Goal: Task Accomplishment & Management: Manage account settings

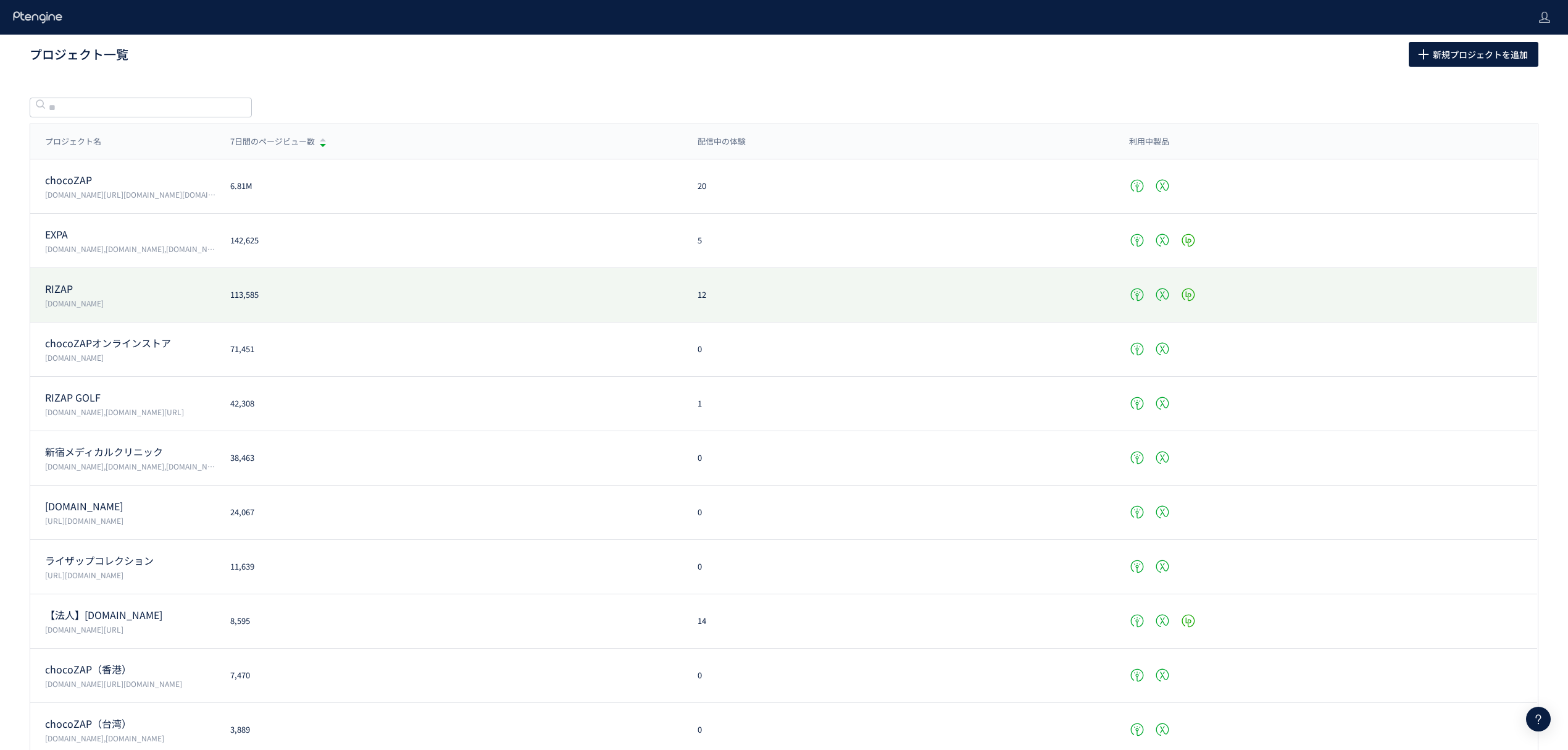
click at [66, 323] on div "RIZAP [DOMAIN_NAME] 113,585 12" at bounding box center [783, 350] width 1507 height 54
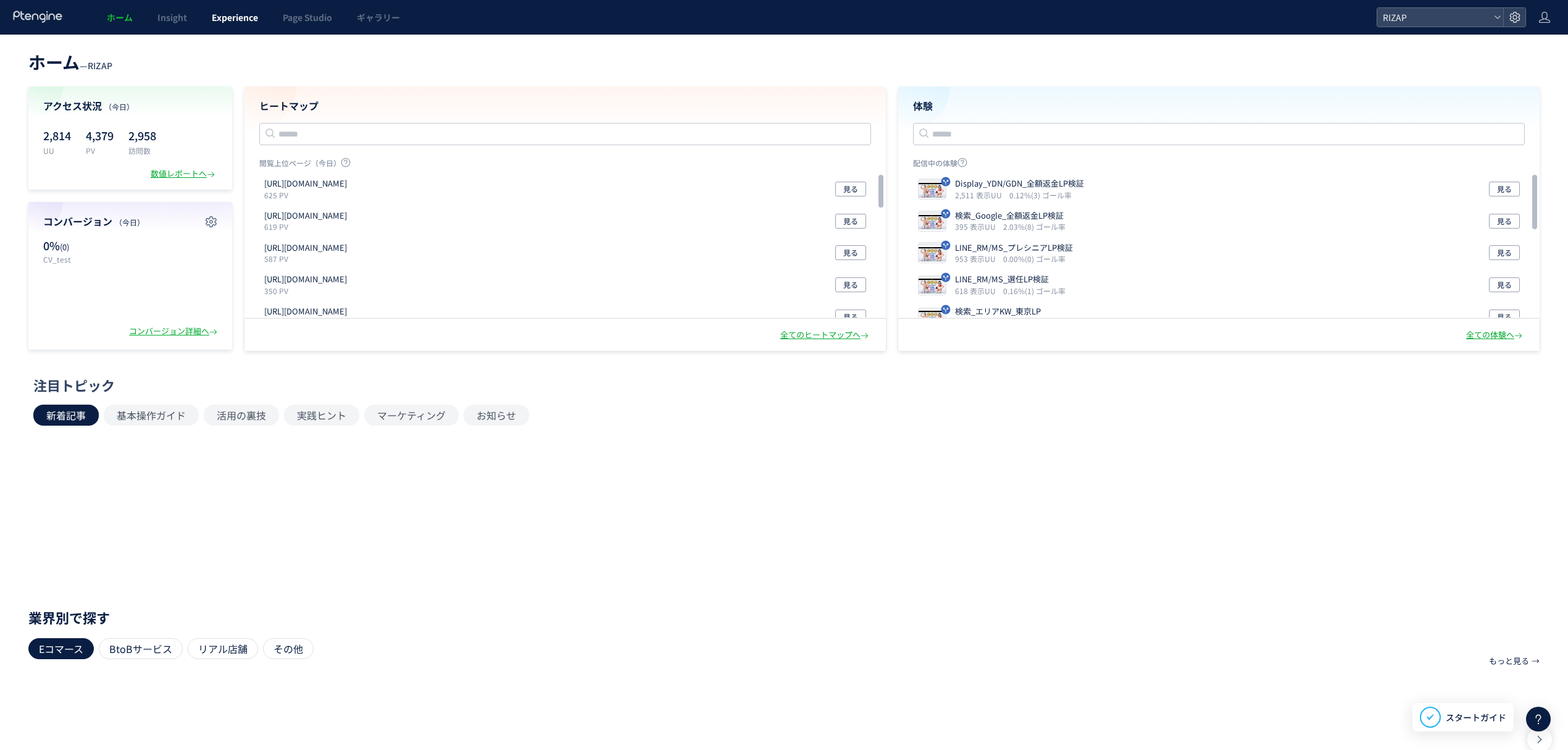
click at [228, 22] on span "Experience" at bounding box center [235, 17] width 46 height 12
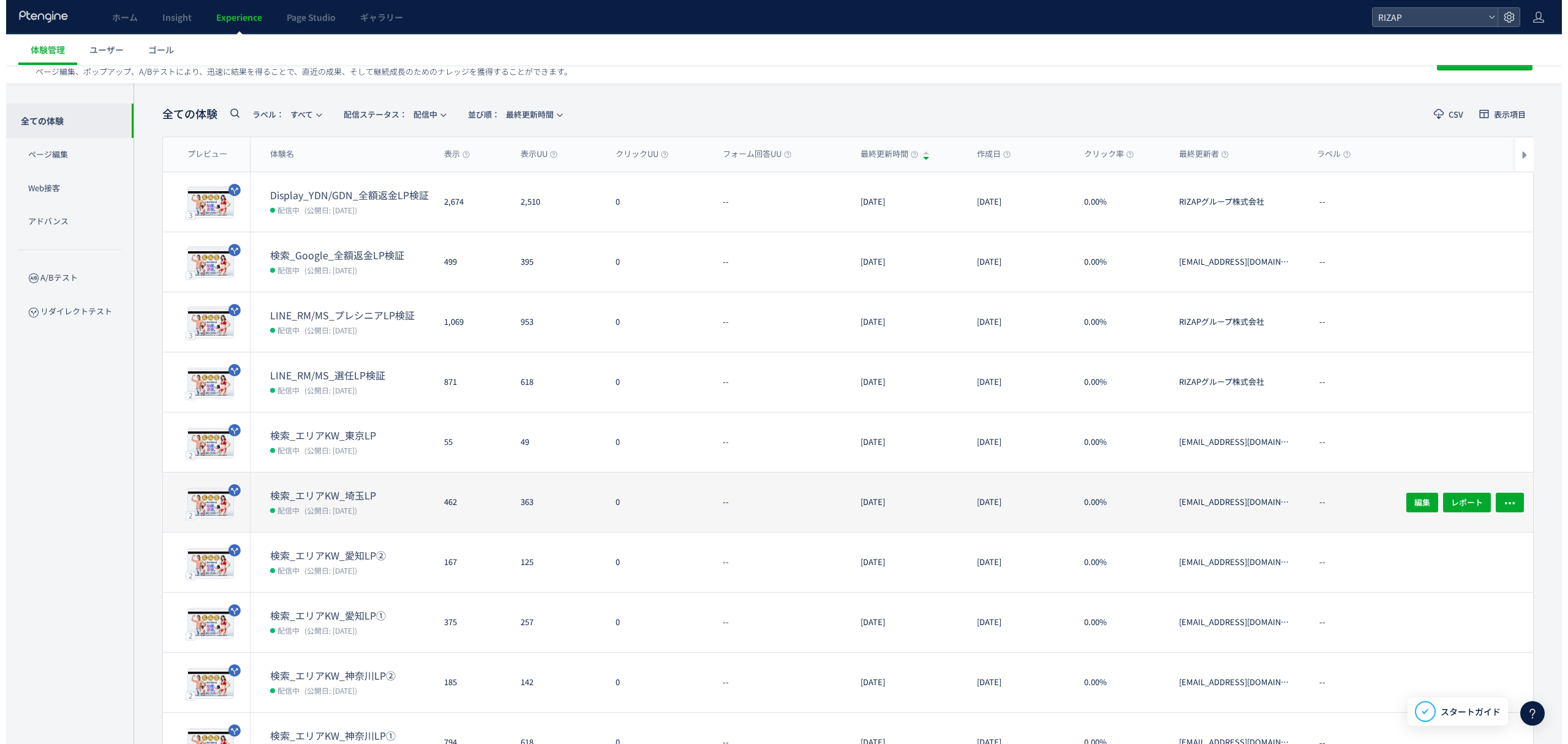
scroll to position [20, 0]
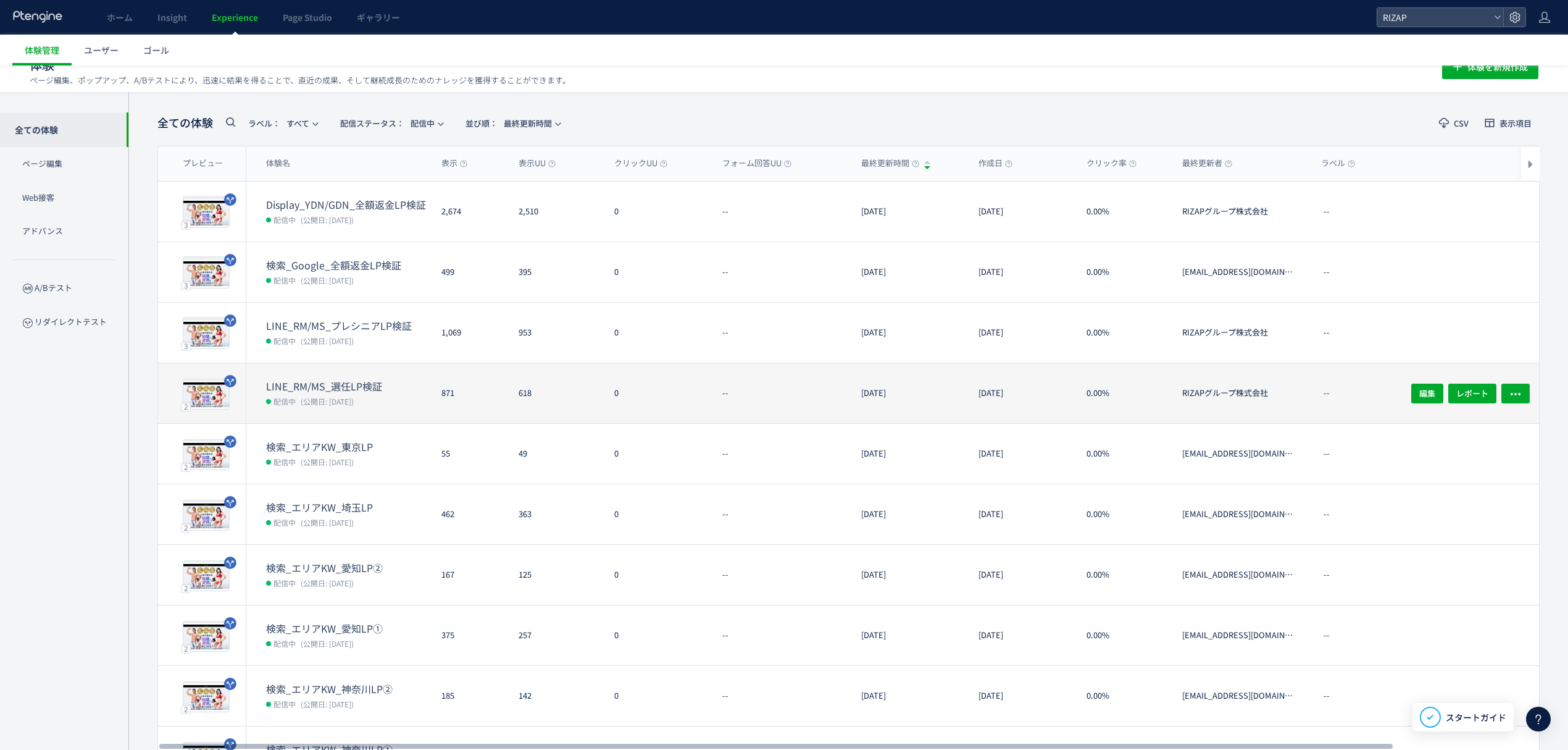
click at [390, 394] on dd "配信中 (公開日: [DATE])" at bounding box center [349, 401] width 166 height 16
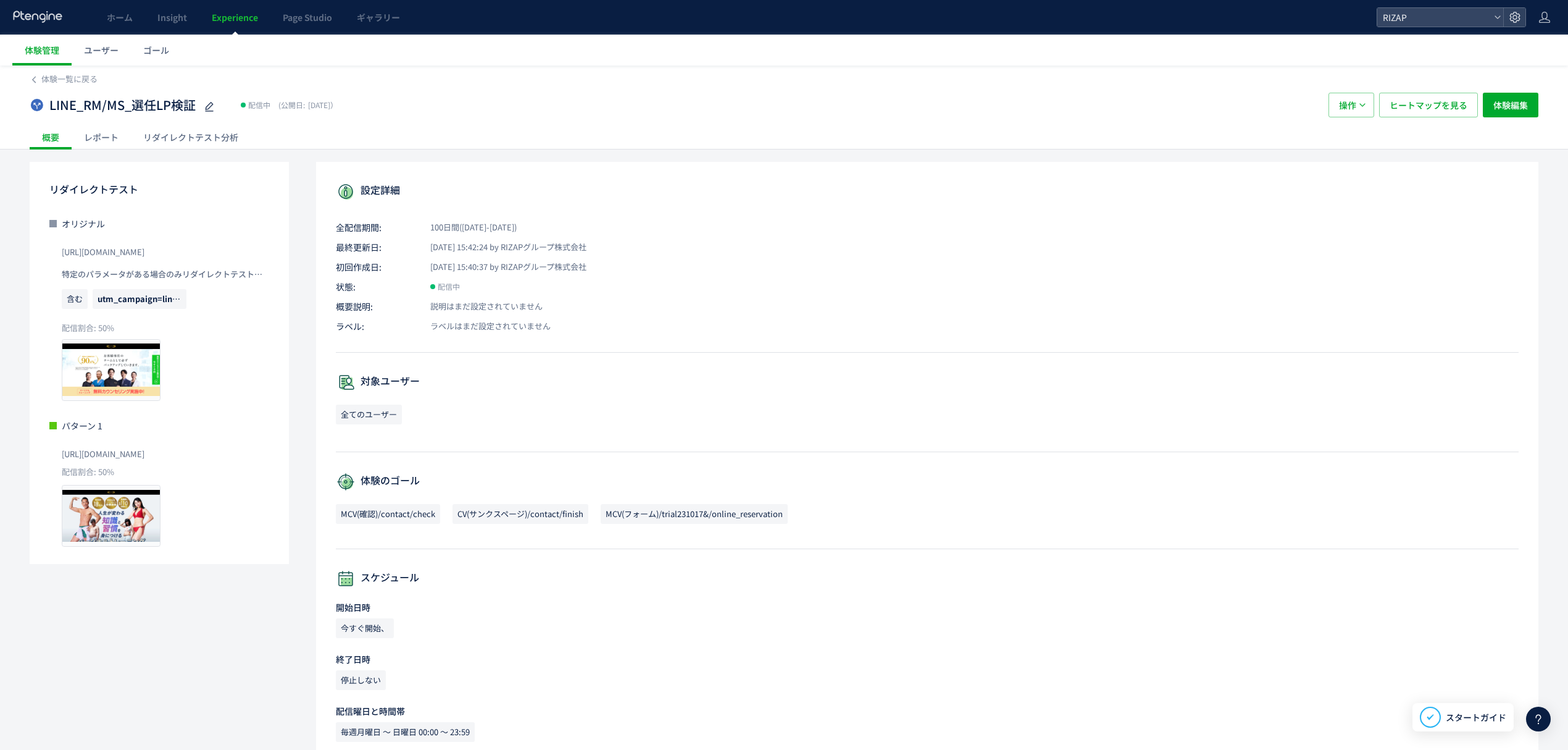
click at [119, 134] on div "レポート" at bounding box center [101, 137] width 59 height 25
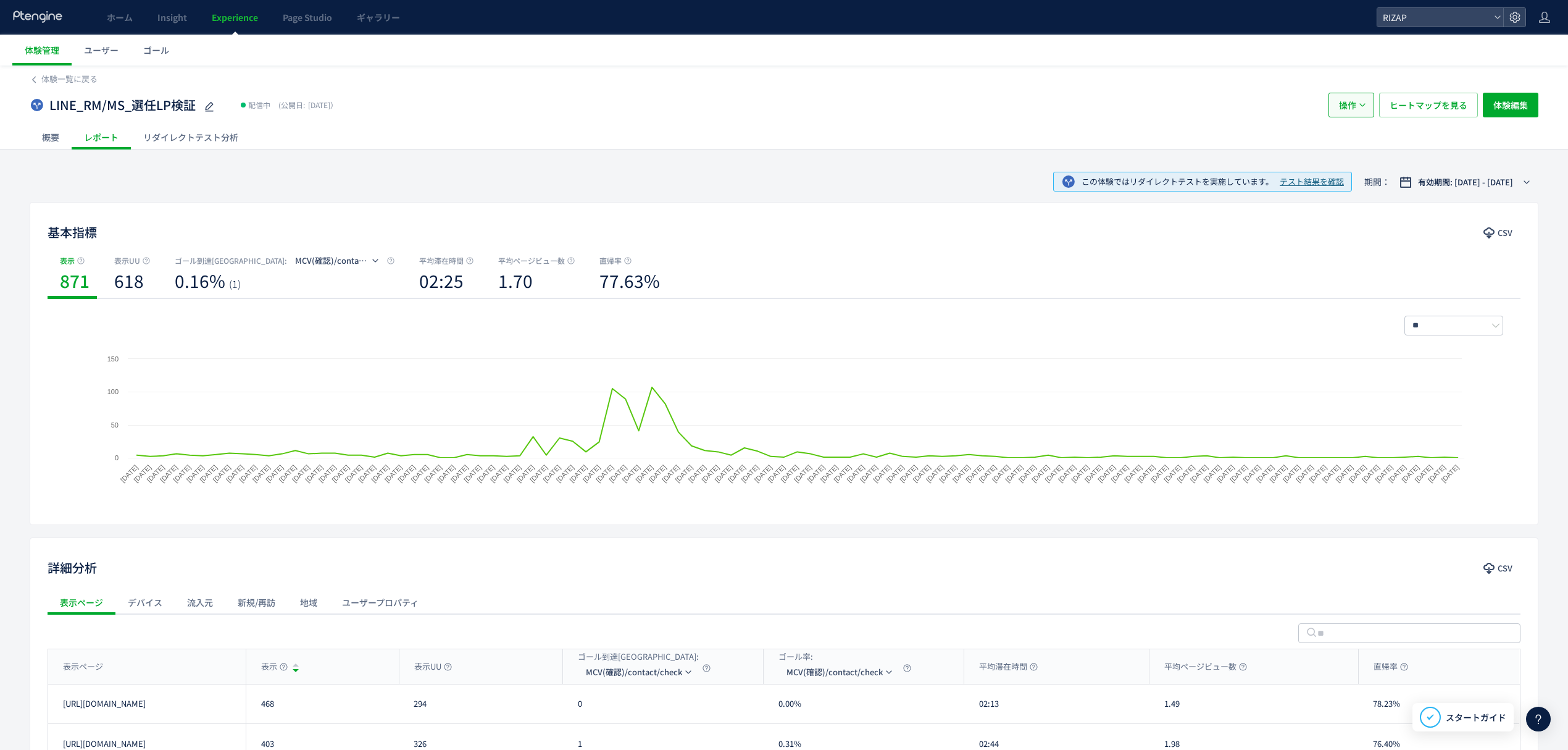
drag, startPoint x: 1344, startPoint y: 90, endPoint x: 1342, endPoint y: 102, distance: 12.2
click at [1342, 101] on div "LINE_RM/MS_選任LP検証 配信中 (公開日: [DATE]） 操作 ヒートマップを見る 体験編集" at bounding box center [784, 104] width 1509 height 40
click at [1342, 108] on span "操作" at bounding box center [1347, 105] width 17 height 25
click at [1350, 176] on li "停止" at bounding box center [1350, 187] width 42 height 22
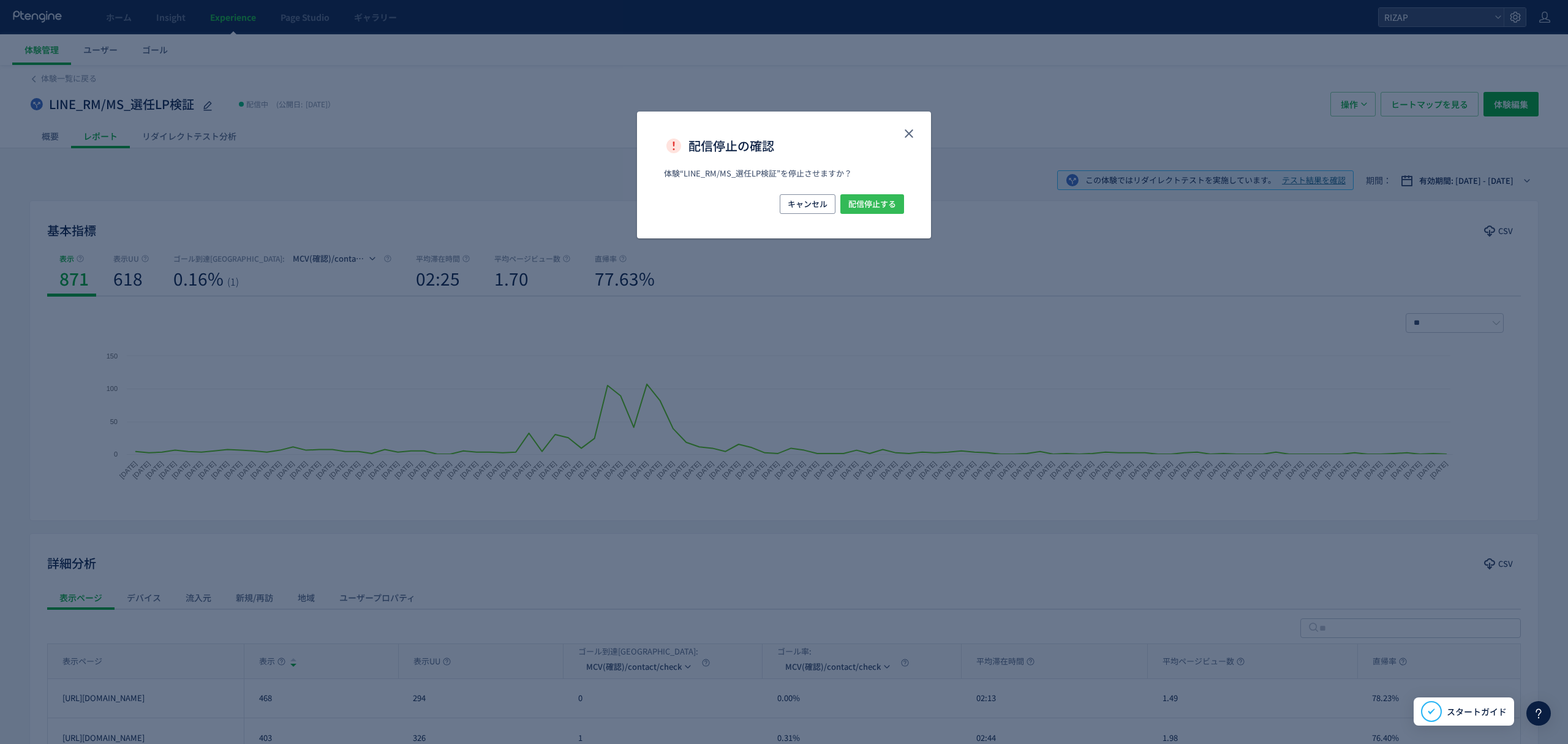
click at [891, 209] on span "配信停止する" at bounding box center [872, 204] width 48 height 19
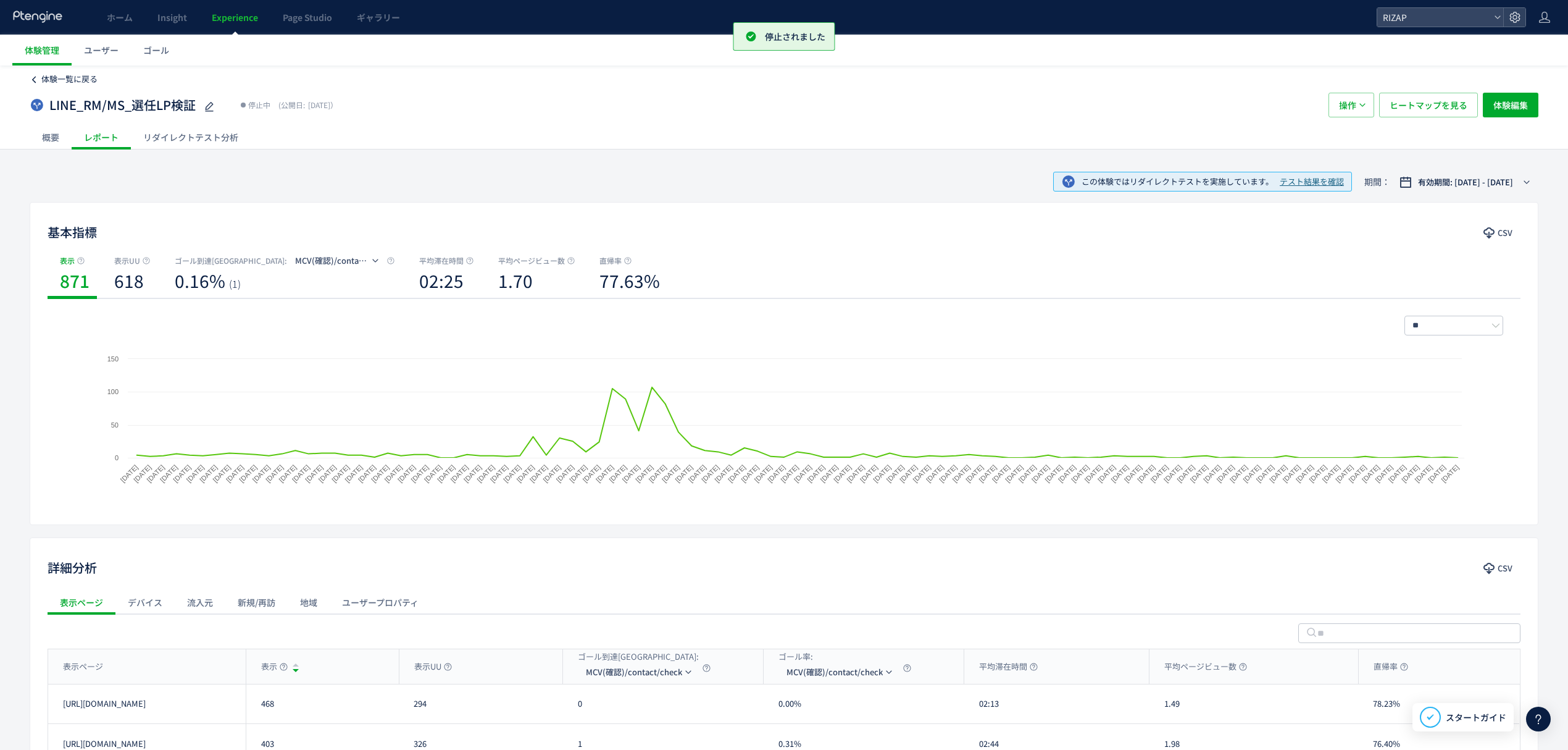
click at [63, 84] on span "体験一覧に戻る" at bounding box center [69, 78] width 56 height 12
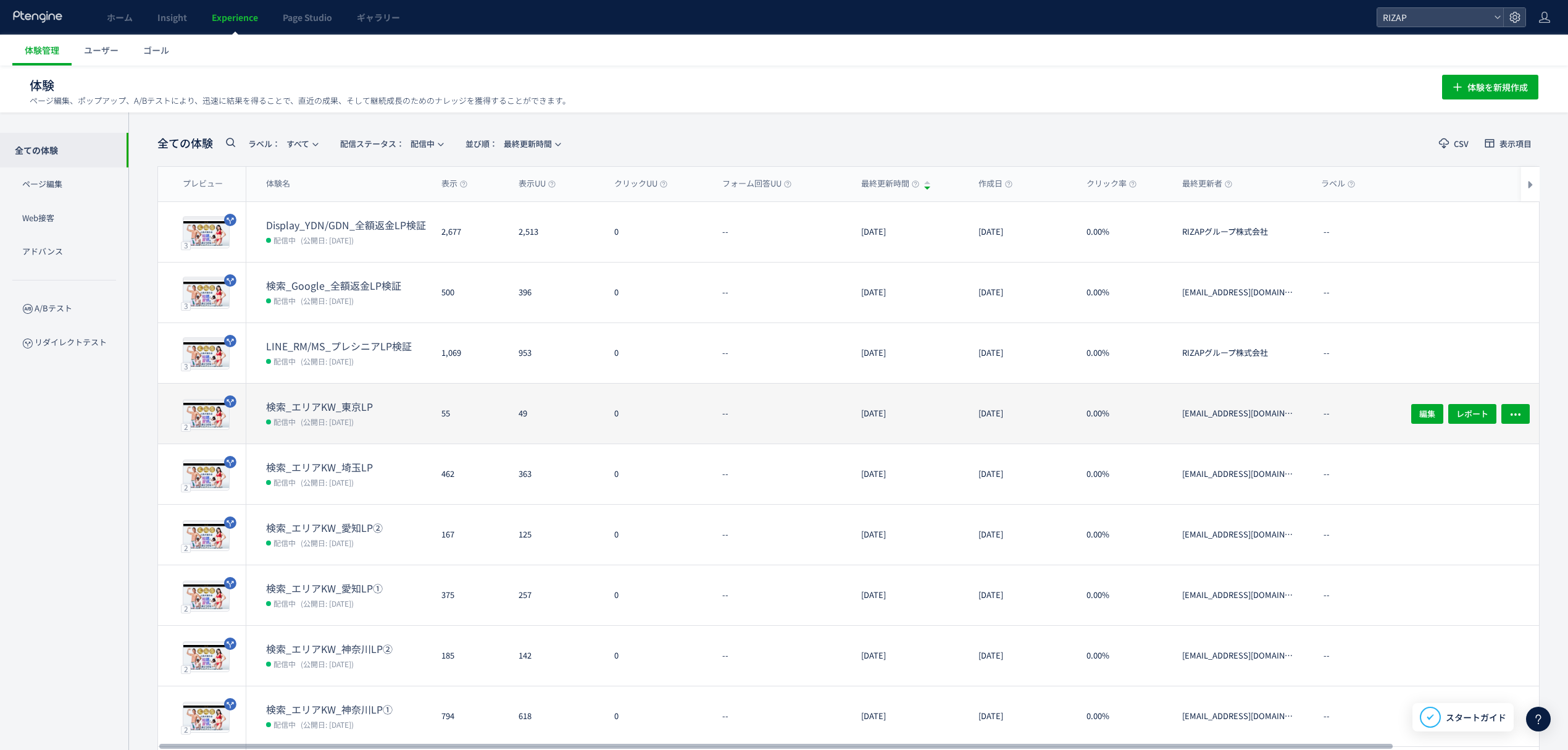
click at [625, 392] on div "0" at bounding box center [658, 413] width 108 height 60
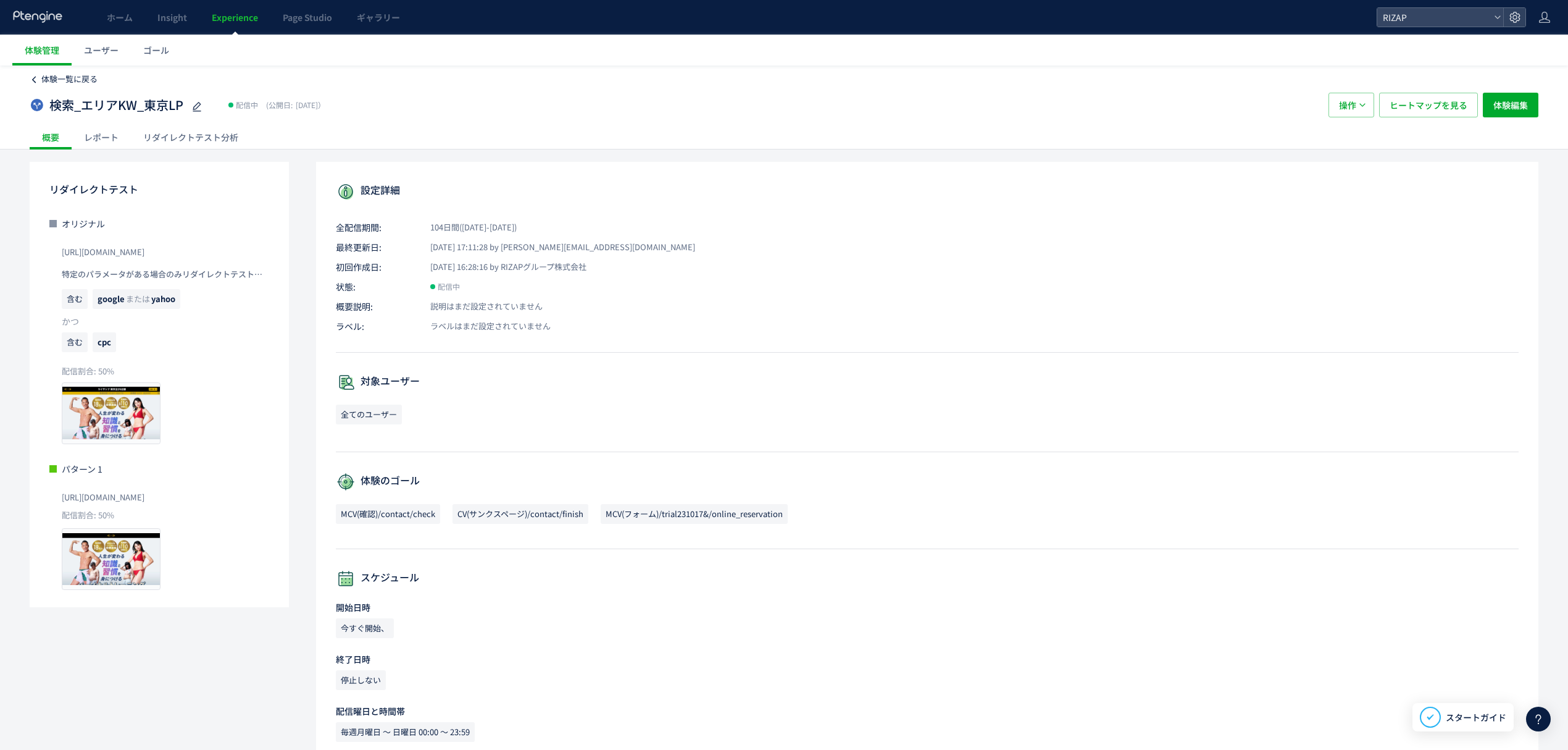
click at [66, 78] on span "体験一覧に戻る" at bounding box center [69, 78] width 56 height 12
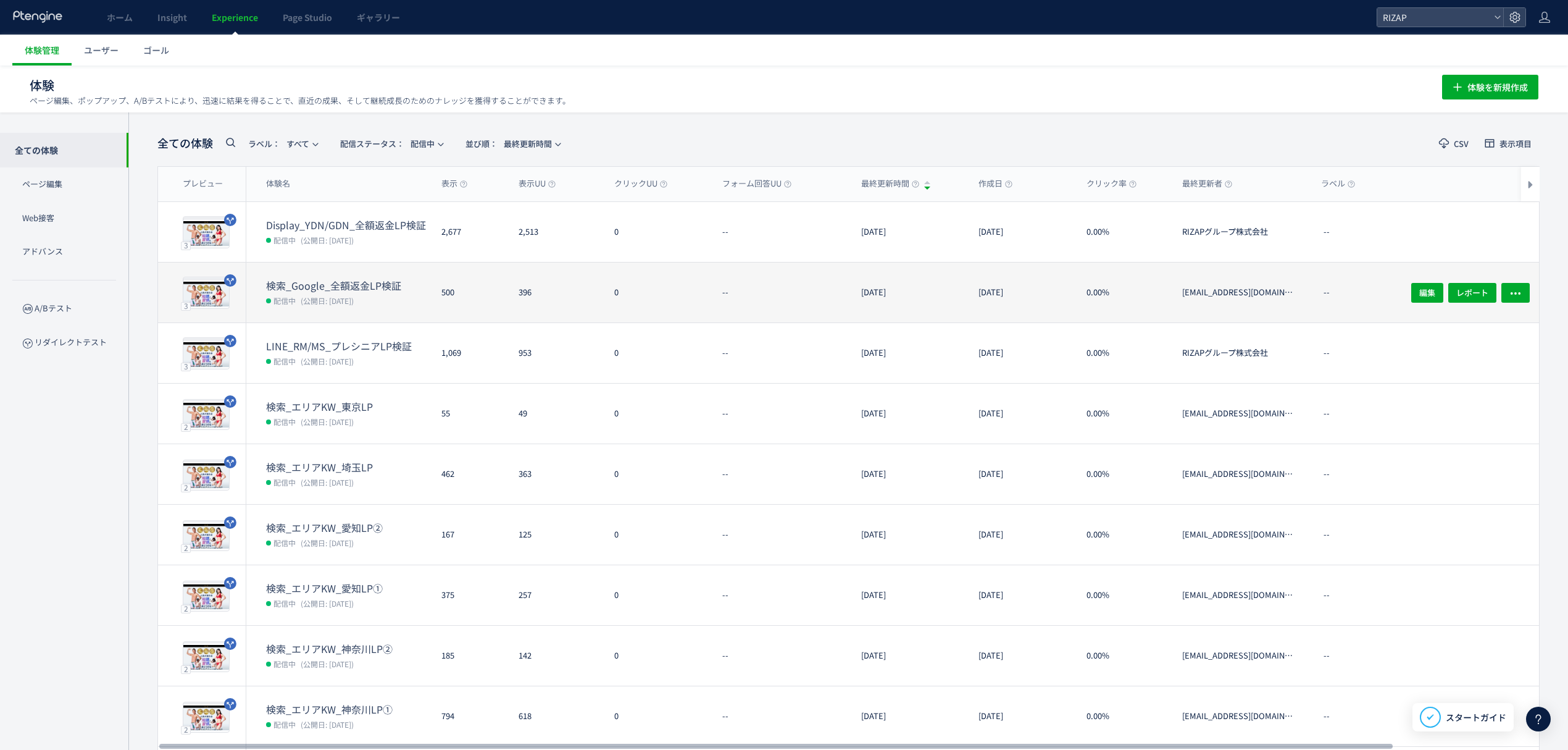
click at [332, 275] on div "検索_Google_全額返金LP検証 配信中 (公開日: [DATE])" at bounding box center [339, 292] width 185 height 60
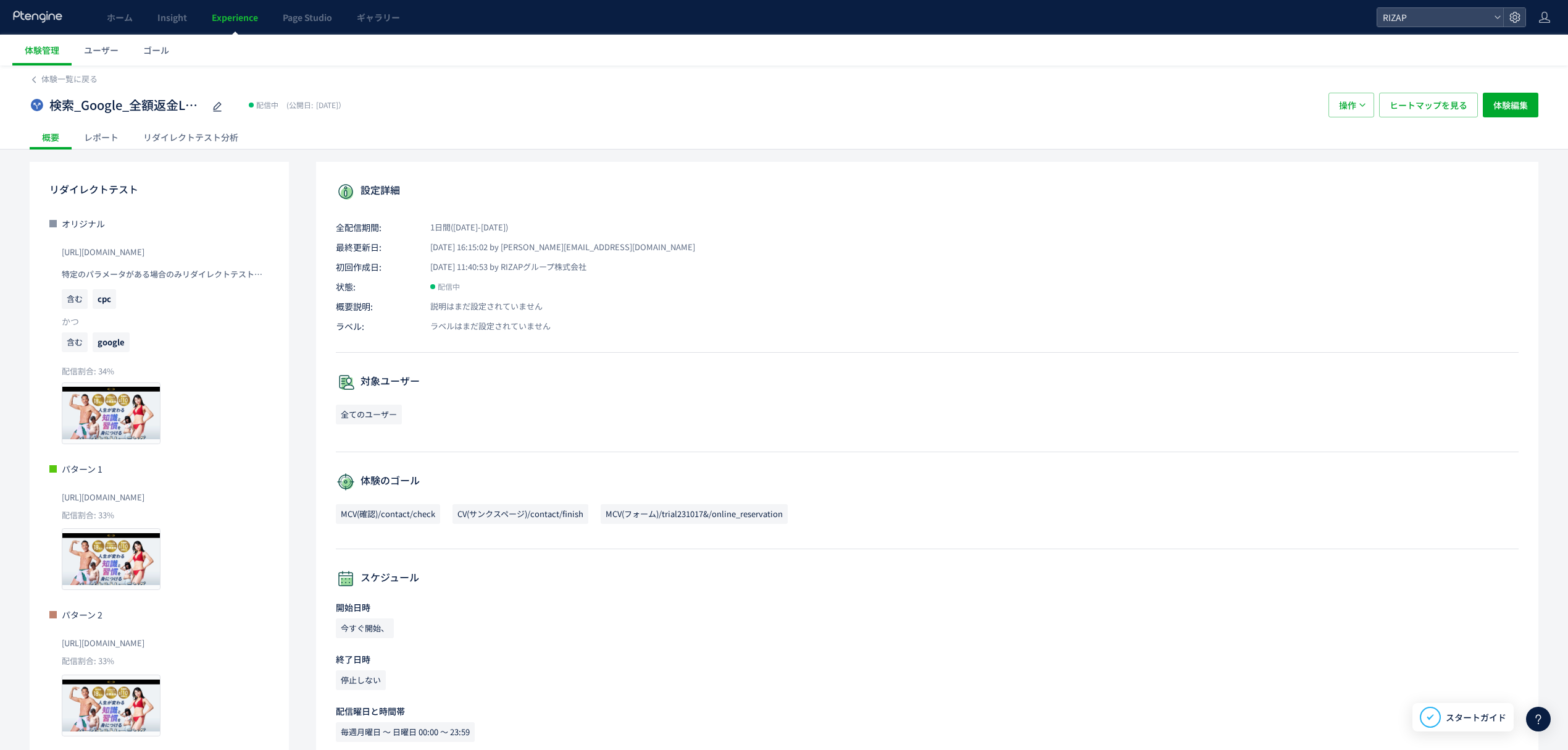
click at [100, 134] on div "レポート" at bounding box center [101, 137] width 59 height 25
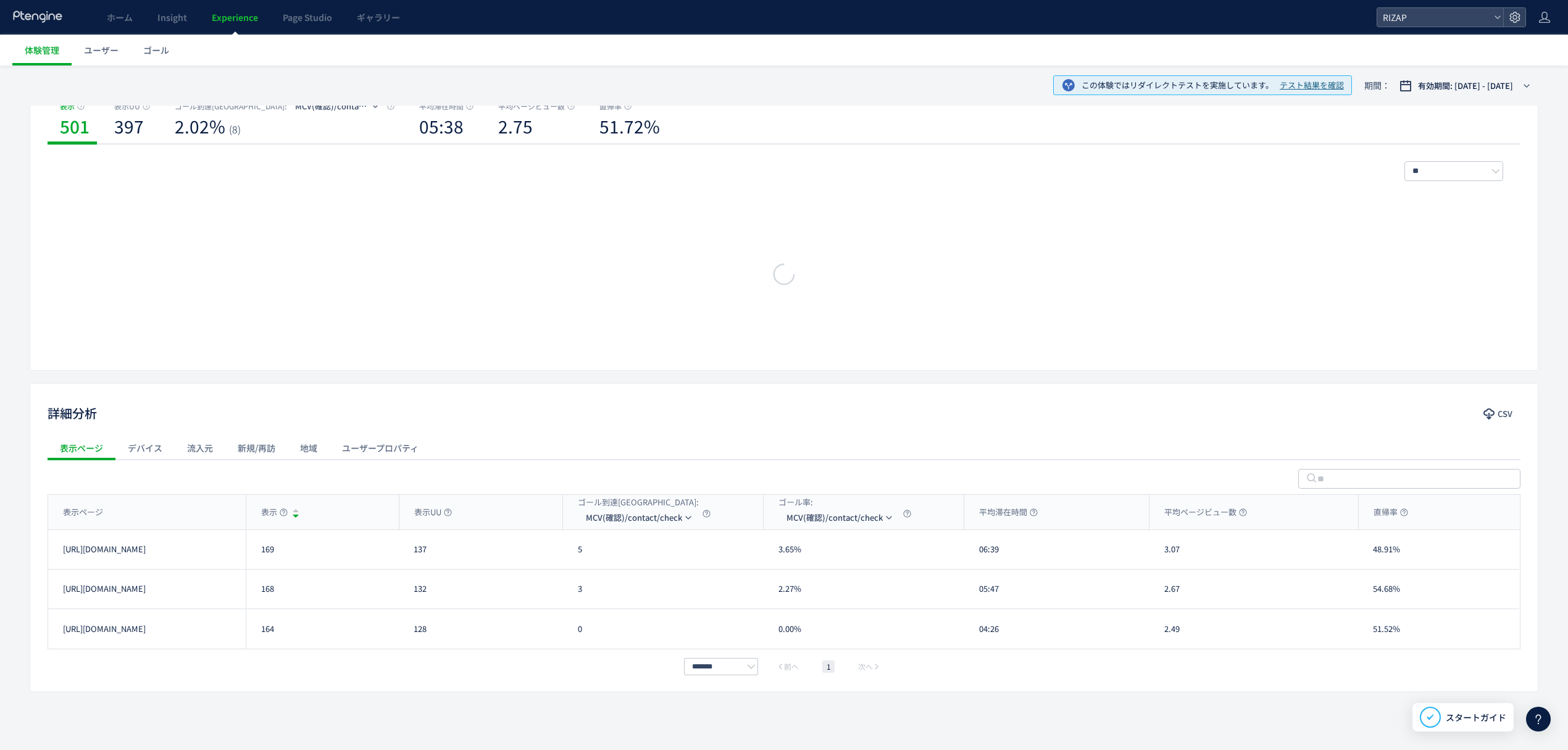
scroll to position [159, 0]
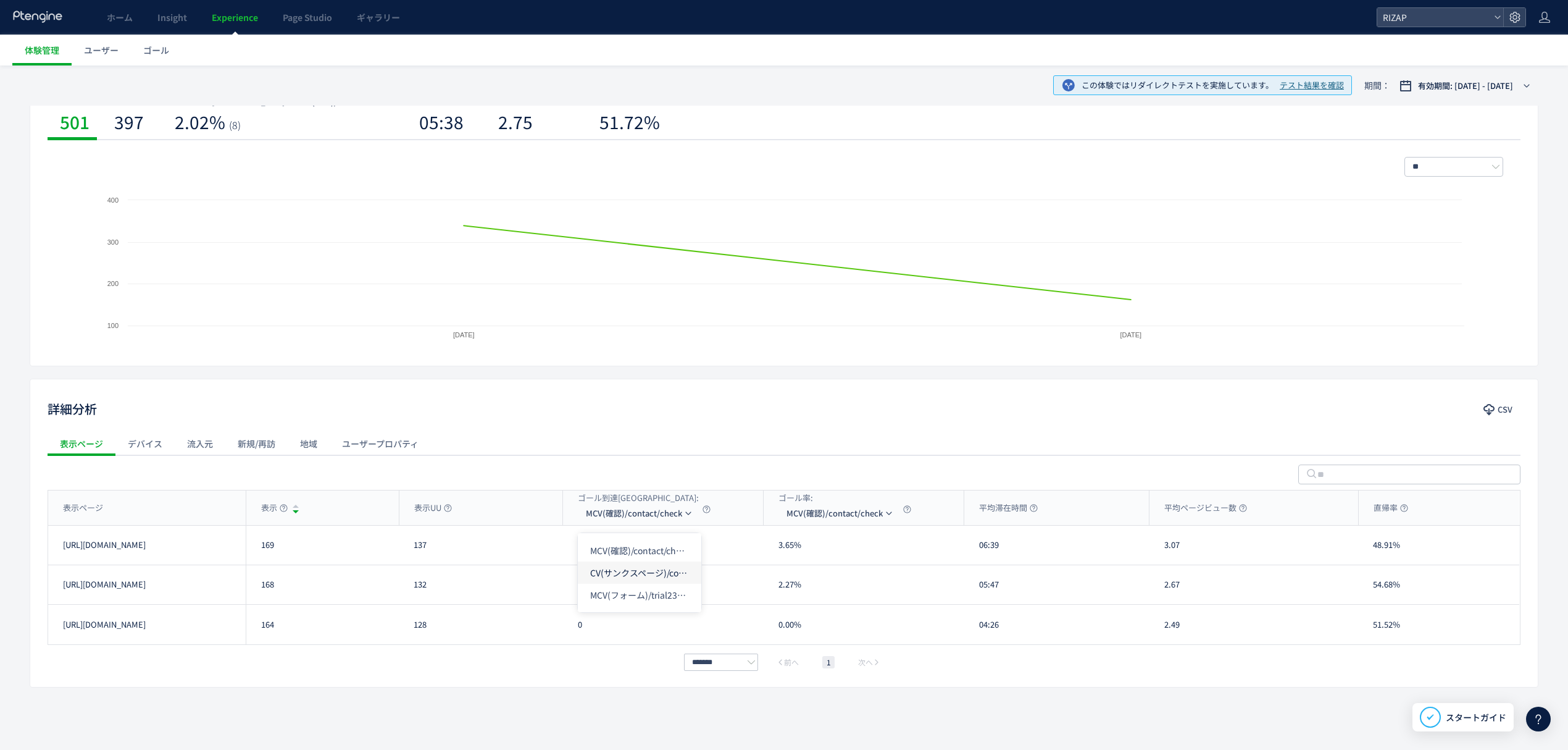
click at [626, 583] on li "CV(サンクスページ)/contact/finish" at bounding box center [640, 594] width 124 height 22
click at [628, 583] on li "CV(サンクスページ)/contact/finish" at bounding box center [654, 594] width 124 height 22
click at [90, 497] on div "表示ページ" at bounding box center [147, 507] width 197 height 35
click at [90, 499] on div "表示ページ" at bounding box center [147, 507] width 197 height 35
click at [654, 583] on li "CV(サンクスページ)/contact/finish" at bounding box center [654, 594] width 124 height 22
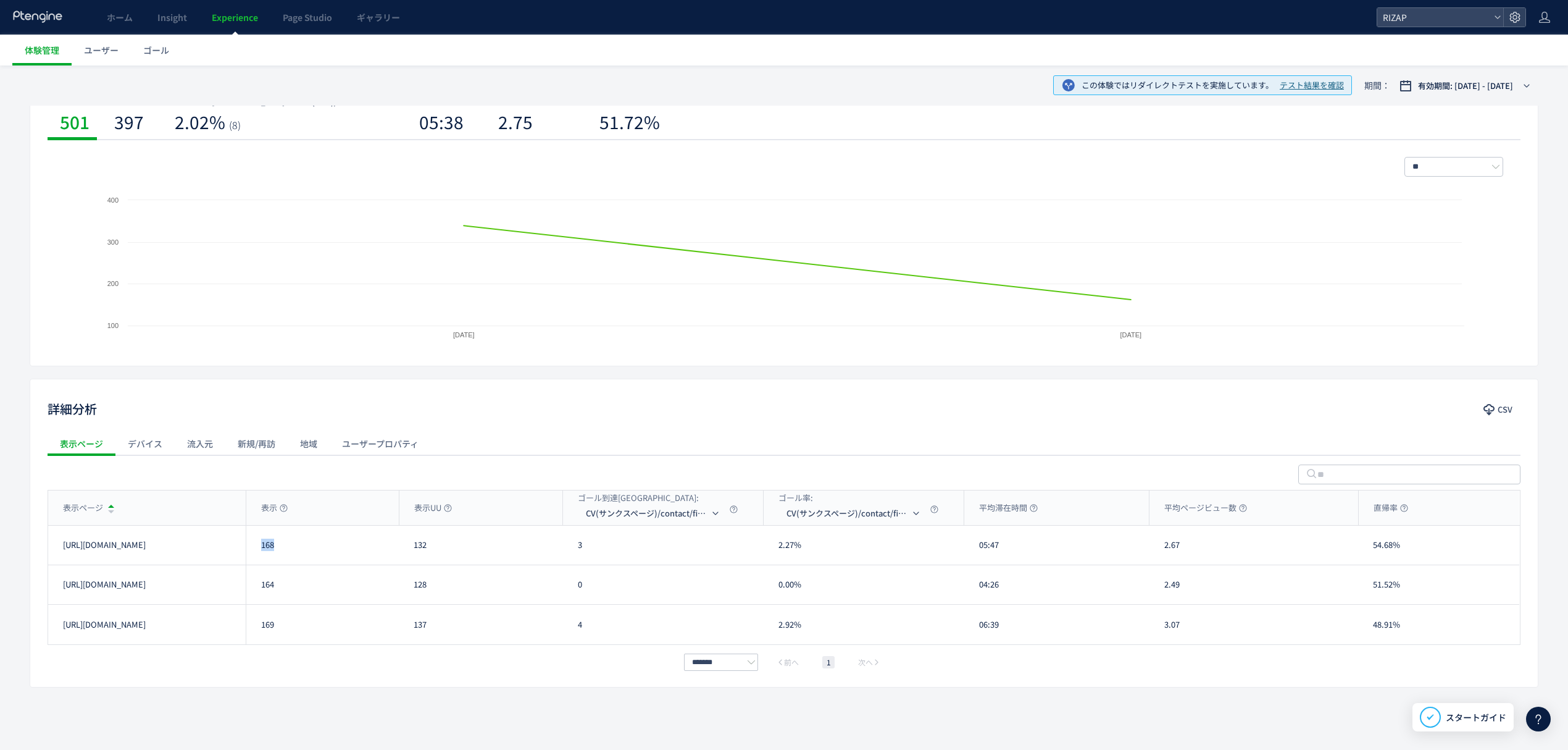
drag, startPoint x: 282, startPoint y: 547, endPoint x: 263, endPoint y: 547, distance: 19.0
click at [263, 547] on div "168" at bounding box center [322, 545] width 153 height 39
copy div "168"
click at [560, 566] on div "[URL][DOMAIN_NAME] 168 132 3 2.27% 05:47 2.67 54.68% [URL][DOMAIN_NAME]" at bounding box center [784, 585] width 1471 height 40
copy div "3"
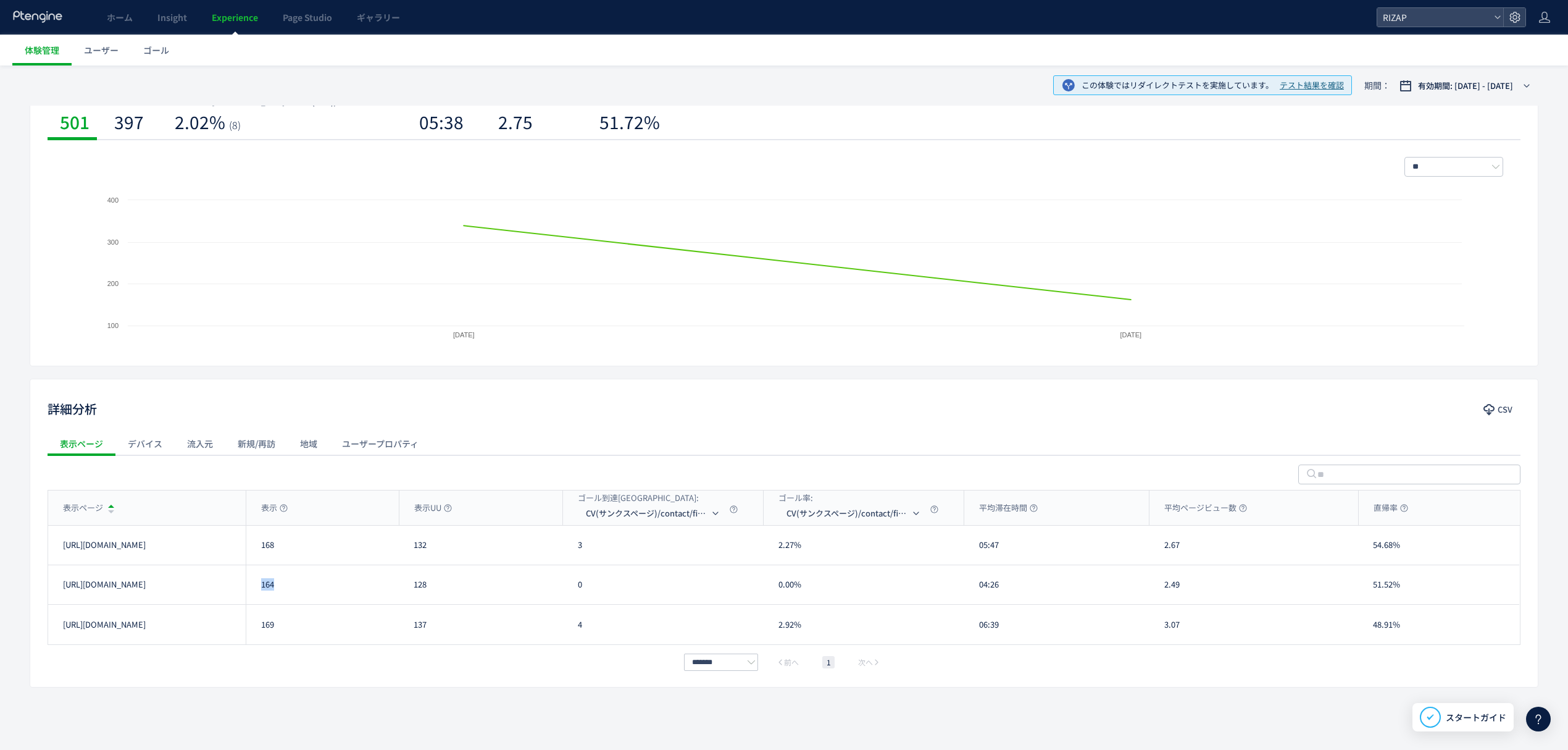
drag, startPoint x: 273, startPoint y: 583, endPoint x: 253, endPoint y: 583, distance: 20.0
click at [253, 583] on div "164" at bounding box center [322, 585] width 153 height 39
copy div "164"
drag, startPoint x: 595, startPoint y: 587, endPoint x: 572, endPoint y: 588, distance: 23.0
click at [572, 588] on div "0" at bounding box center [663, 585] width 201 height 39
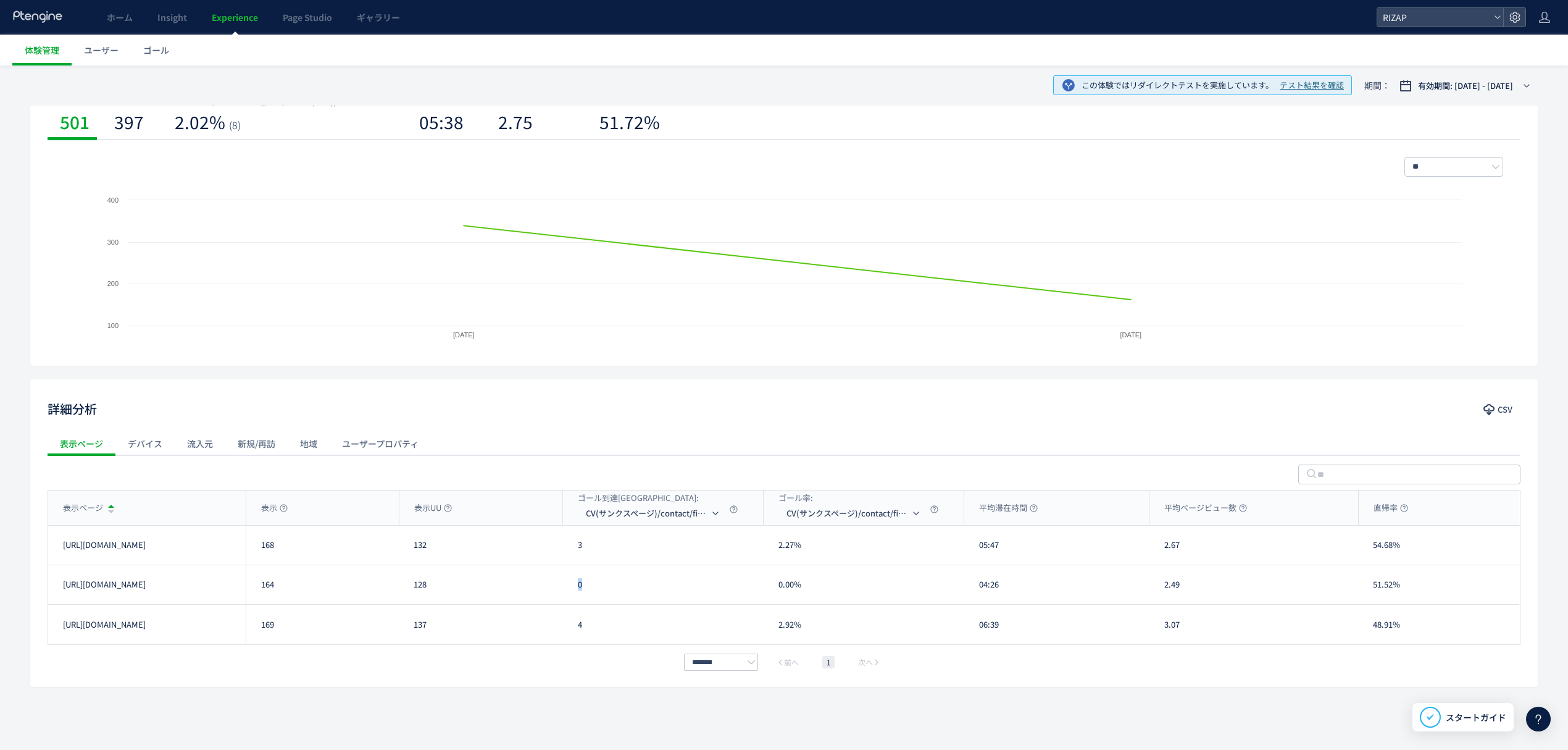
copy div "0"
drag, startPoint x: 593, startPoint y: 625, endPoint x: 546, endPoint y: 623, distance: 47.0
click at [546, 623] on div "[URL][DOMAIN_NAME] 169 137 4 2.92% 06:39 3.07 48.91% [URL][DOMAIN_NAME]" at bounding box center [784, 624] width 1471 height 40
copy div "4"
drag, startPoint x: 283, startPoint y: 624, endPoint x: 250, endPoint y: 623, distance: 33.0
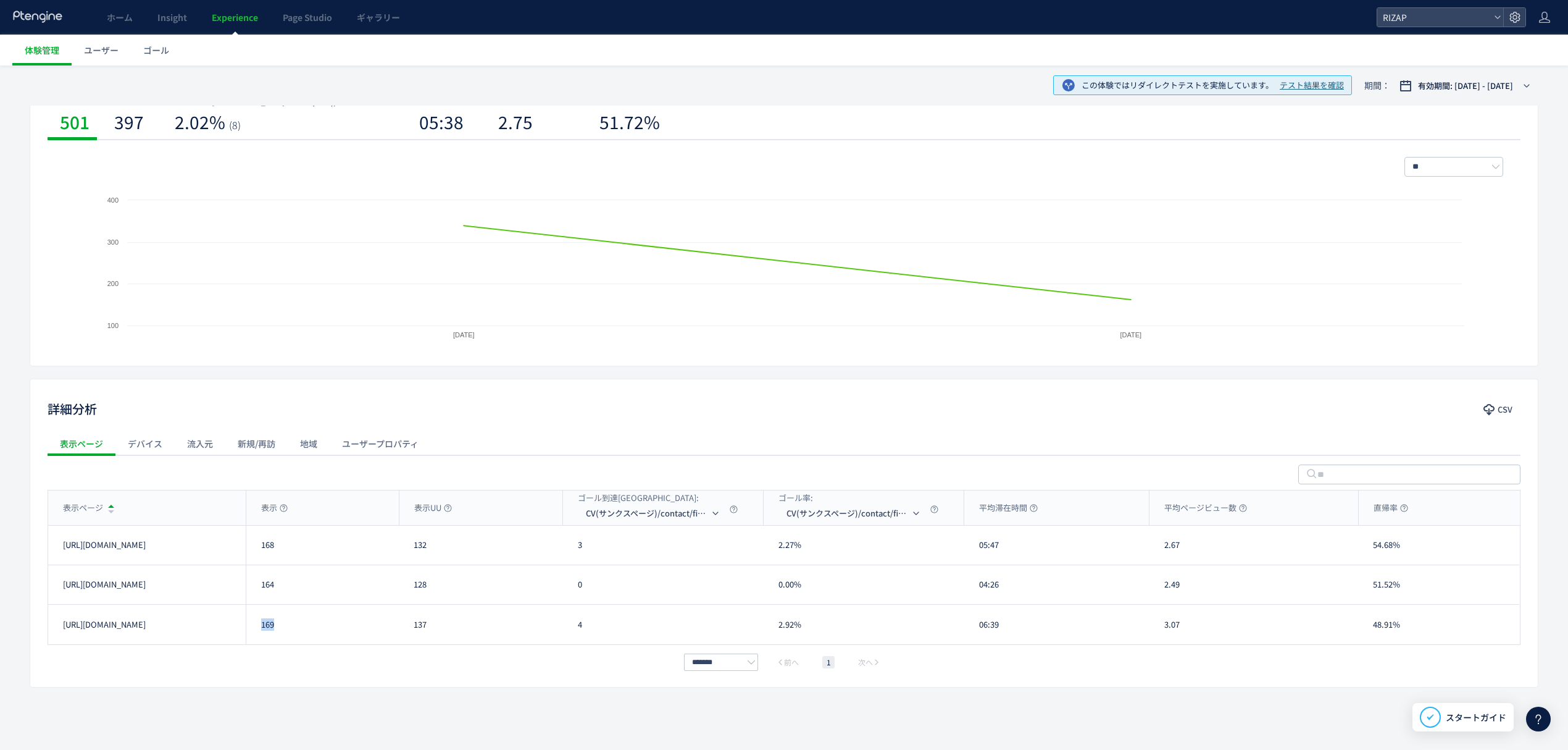
click at [250, 623] on div "169" at bounding box center [322, 624] width 153 height 40
copy div "169"
drag, startPoint x: 300, startPoint y: 551, endPoint x: 260, endPoint y: 551, distance: 40.0
click at [260, 551] on div "168" at bounding box center [322, 545] width 153 height 39
copy div "168"
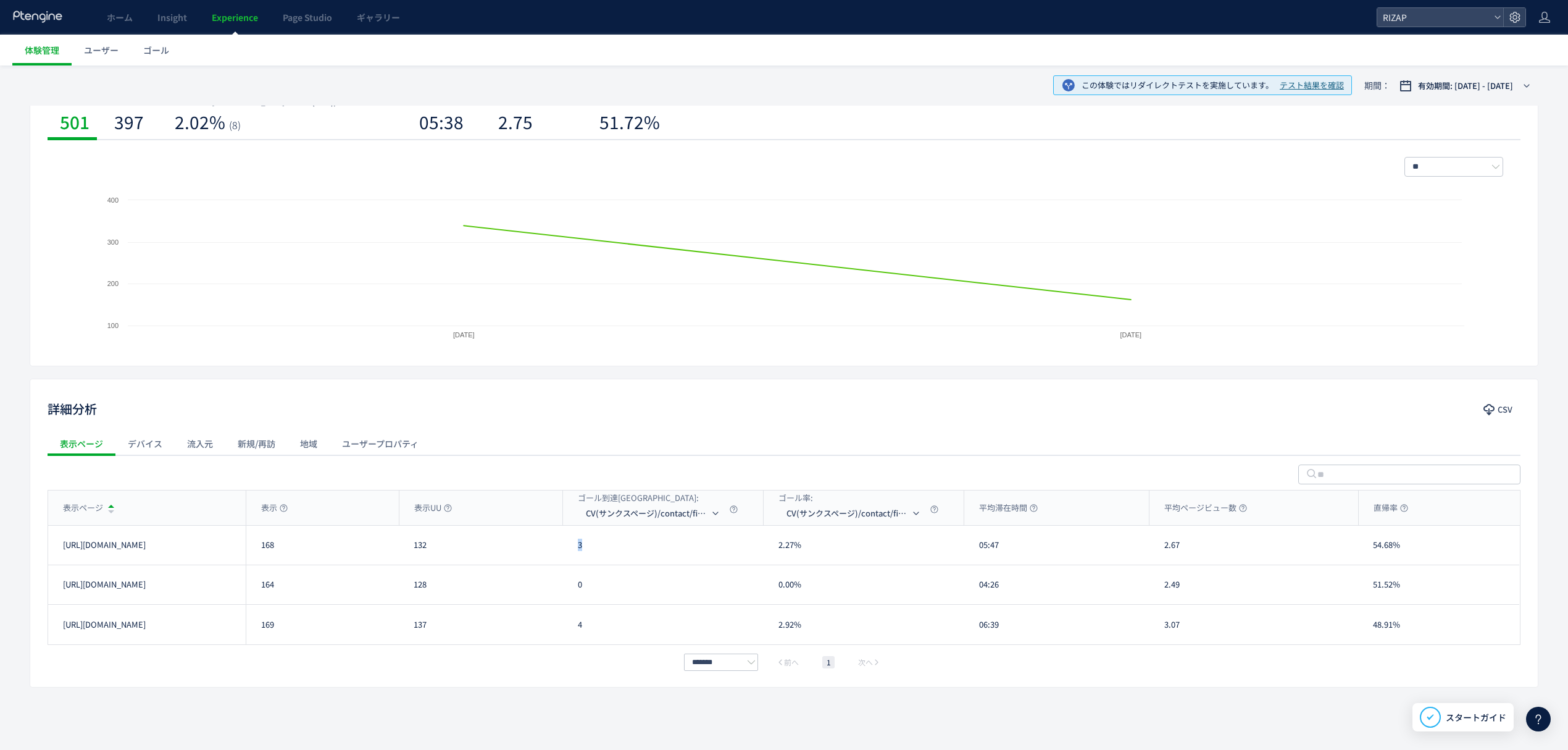
drag, startPoint x: 589, startPoint y: 549, endPoint x: 564, endPoint y: 549, distance: 25.0
click at [564, 549] on div "3" at bounding box center [663, 545] width 201 height 39
copy div "3"
click at [15, 419] on div "この体験ではリダイレクトテストを実施しています。 テスト結果を確認 期間： 有効期間: [DATE] - [DATE] 基本指標 CSV 表示 501 表示U…" at bounding box center [784, 376] width 1568 height 746
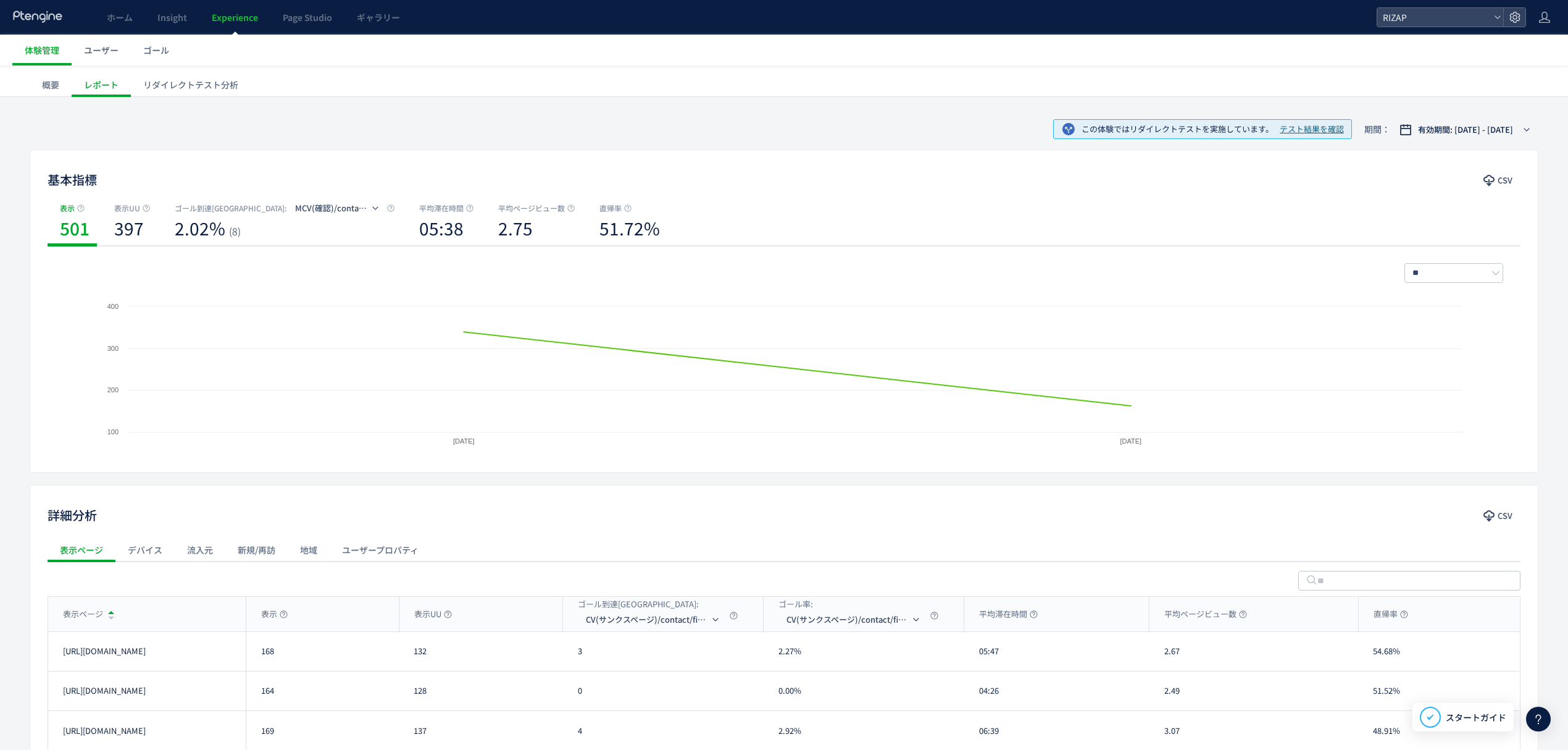
scroll to position [0, 0]
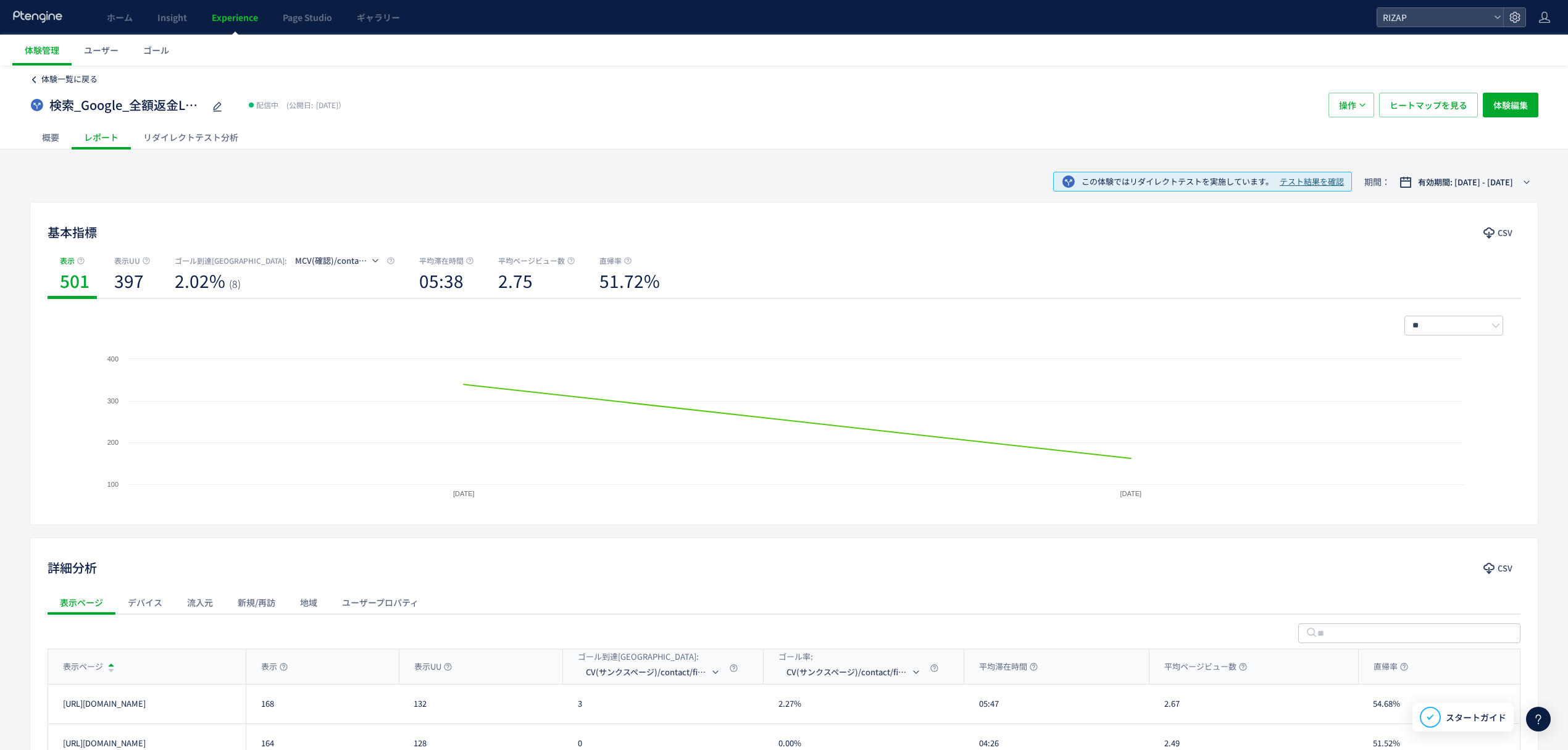
click at [61, 79] on span "体験一覧に戻る" at bounding box center [69, 78] width 56 height 12
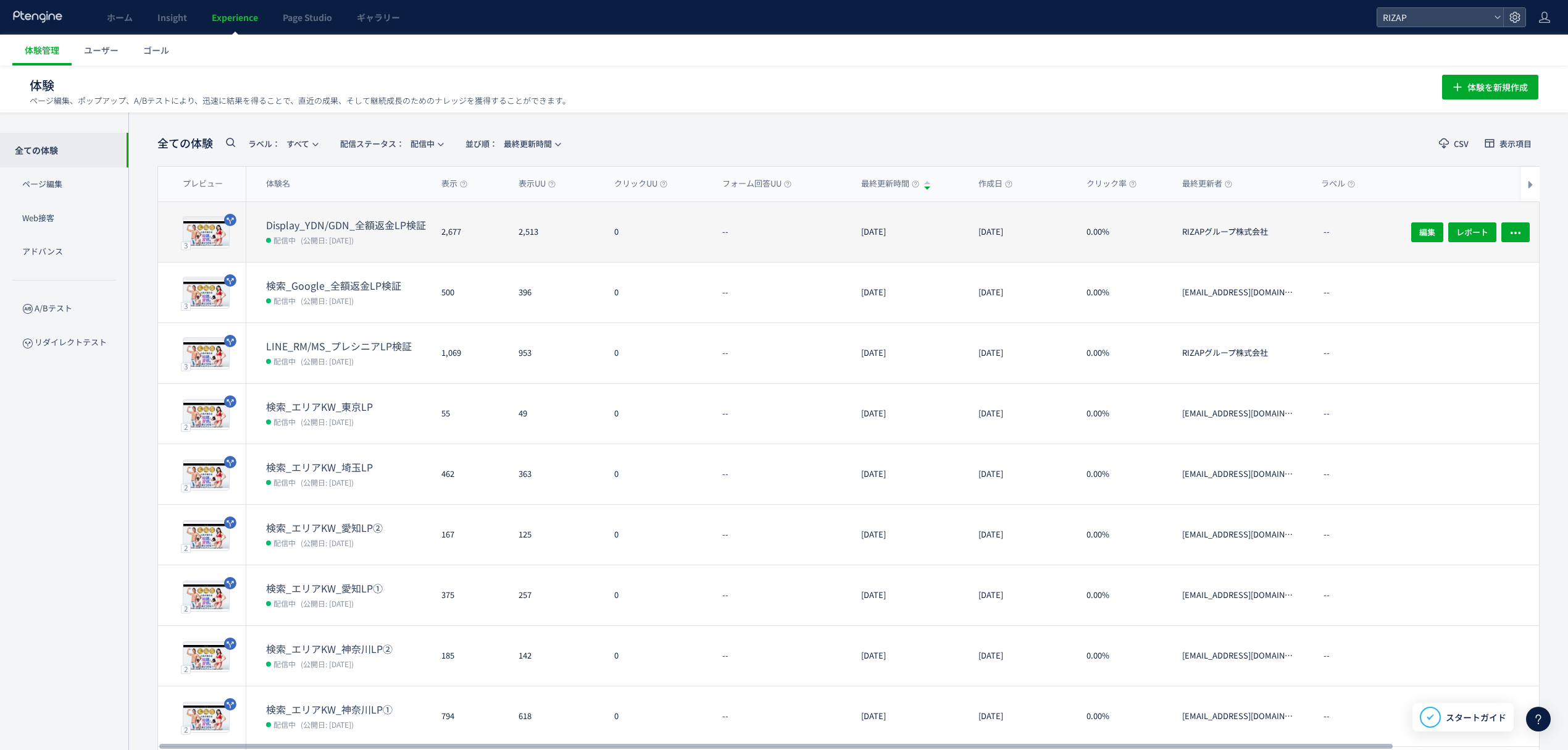
click at [328, 235] on span "(公開日: [DATE])" at bounding box center [328, 239] width 53 height 11
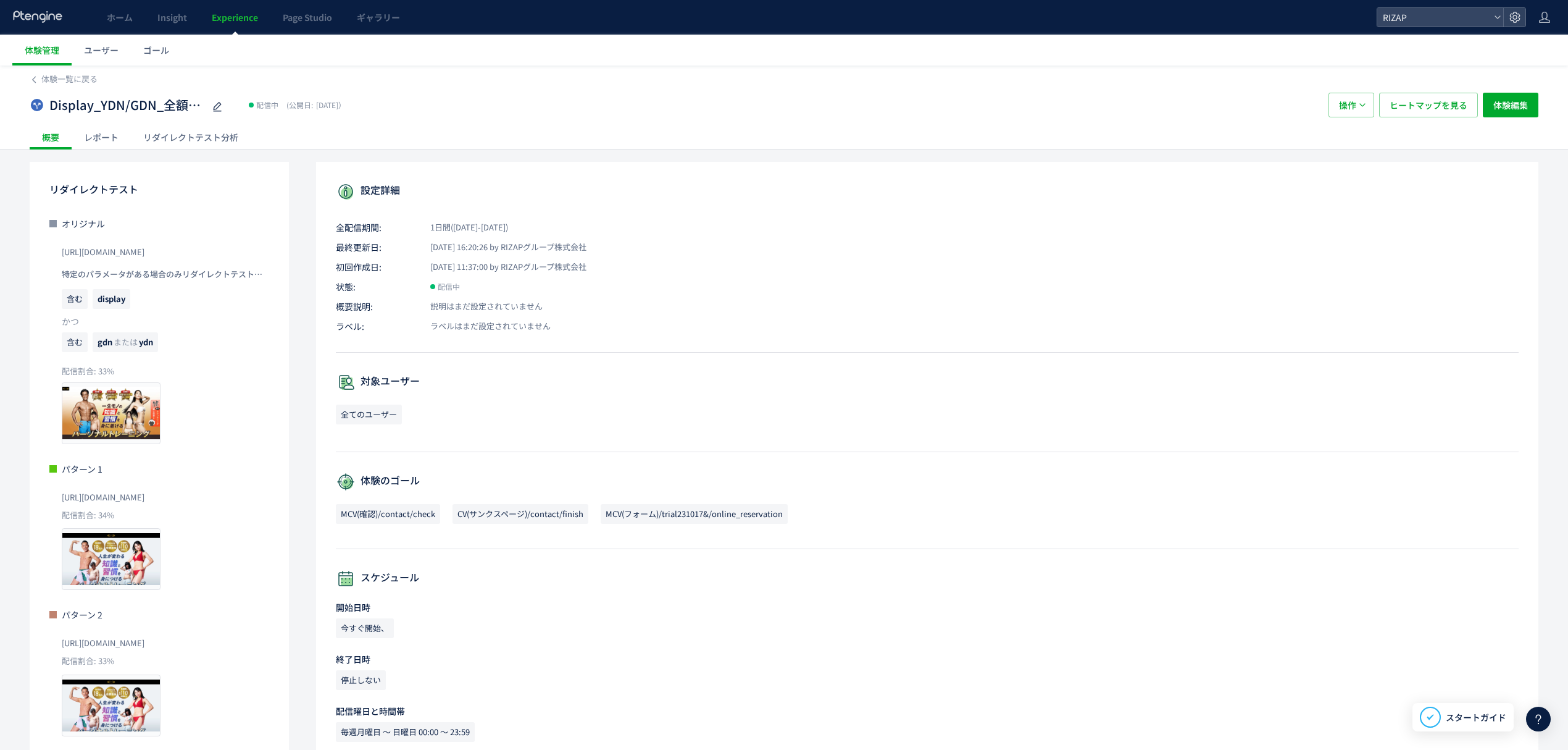
click at [115, 140] on div "レポート" at bounding box center [101, 137] width 59 height 25
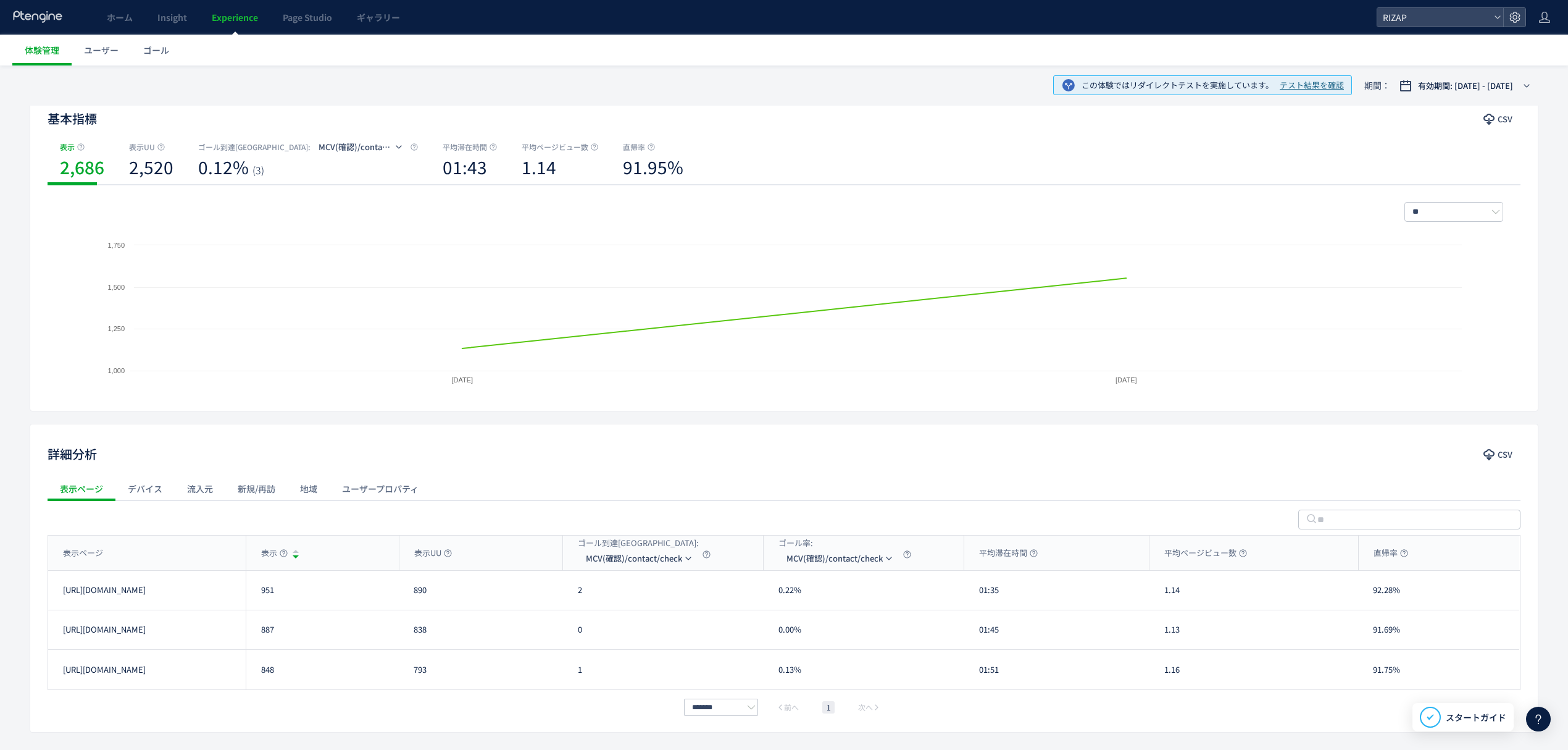
scroll to position [114, 0]
click at [107, 557] on div "表示ページ" at bounding box center [147, 552] width 197 height 35
click at [98, 552] on span "表示ページ" at bounding box center [83, 553] width 40 height 12
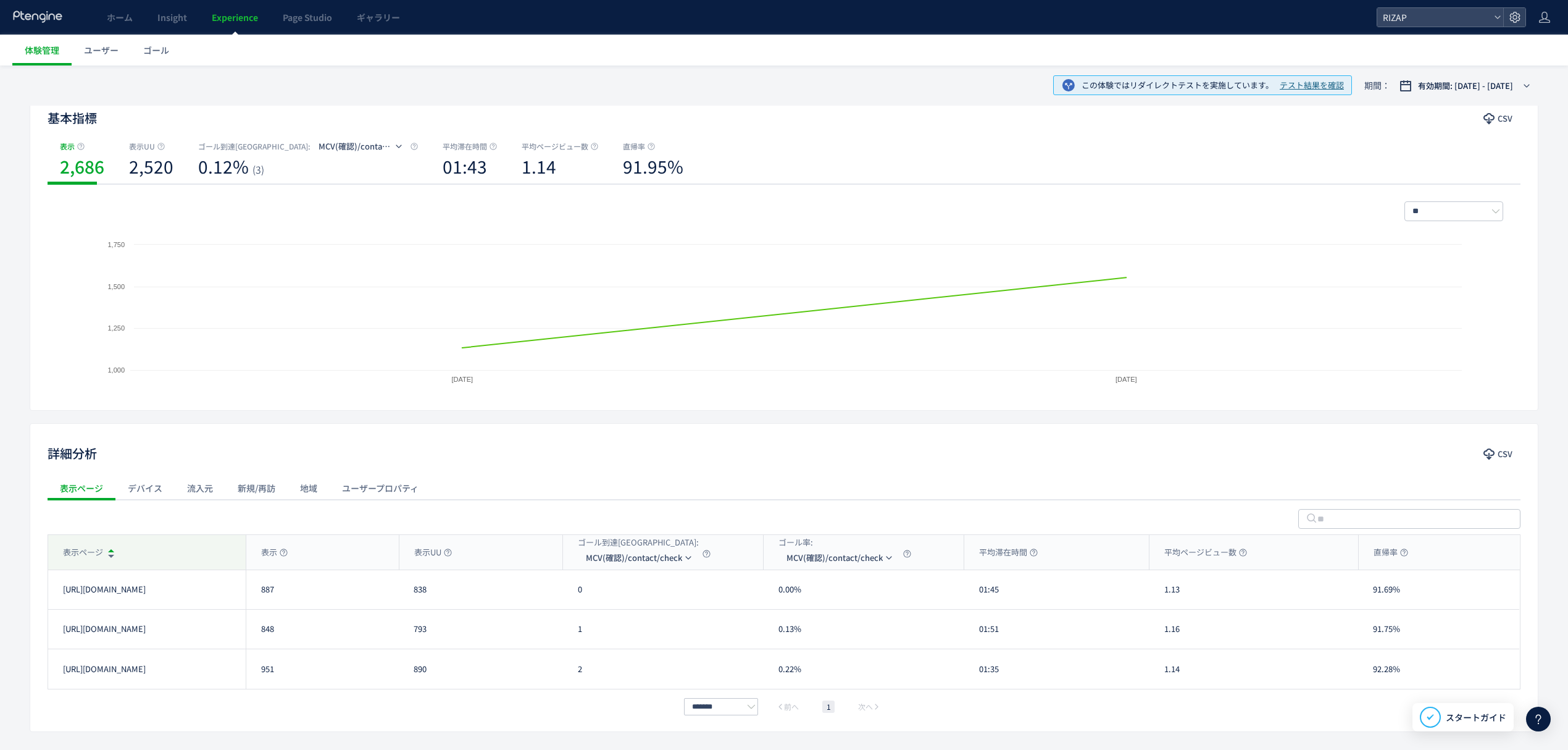
click at [98, 552] on span "表示ページ" at bounding box center [83, 553] width 40 height 12
click at [632, 561] on span "MCV(確認)/contact/check" at bounding box center [633, 557] width 96 height 19
click at [636, 640] on li "MCV(フォーム)/trial231017&/online_reservation" at bounding box center [640, 638] width 124 height 22
click at [633, 560] on span "MCV(フォーム)/trial231017&/online_reservation" at bounding box center [647, 557] width 124 height 19
click at [645, 628] on li "CV(サンクスページ)/contact/finish" at bounding box center [654, 638] width 124 height 22
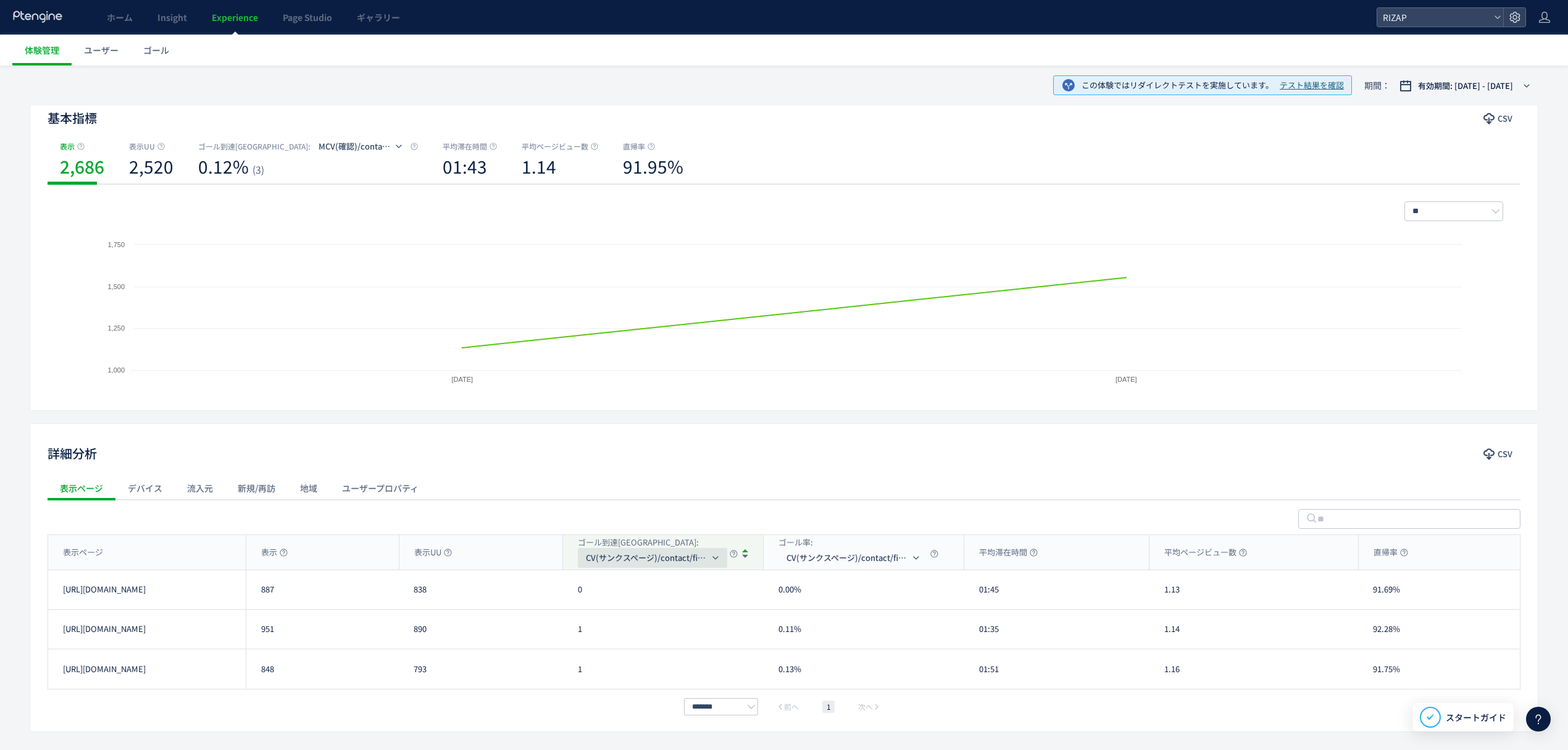
click at [628, 562] on span "CV(サンクスページ)/contact/finish" at bounding box center [647, 557] width 124 height 19
click at [654, 628] on li "CV(サンクスページ)/contact/finish" at bounding box center [654, 638] width 124 height 22
click at [89, 556] on span "表示ページ" at bounding box center [83, 553] width 40 height 12
click at [95, 552] on span "表示ページ" at bounding box center [83, 553] width 40 height 12
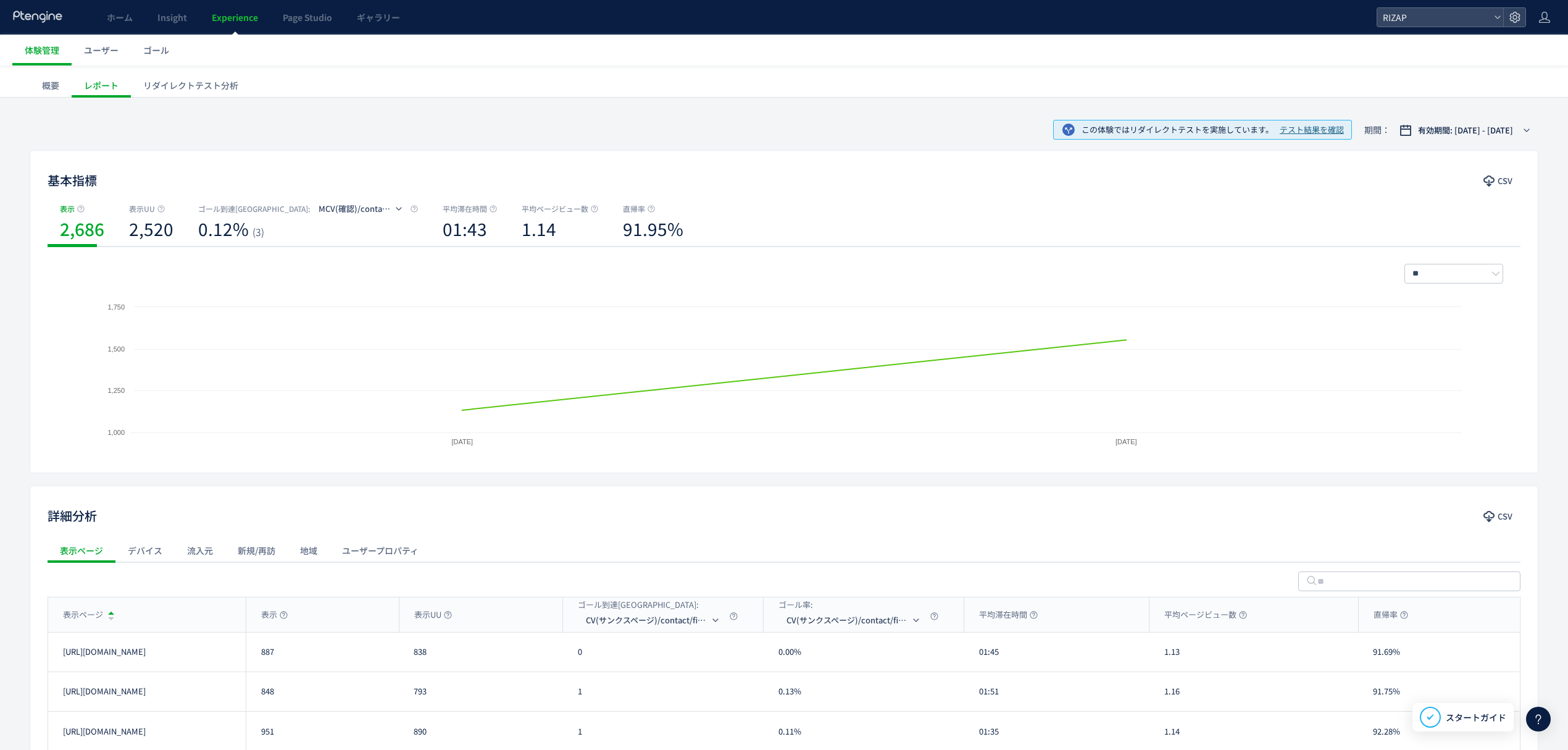
scroll to position [159, 0]
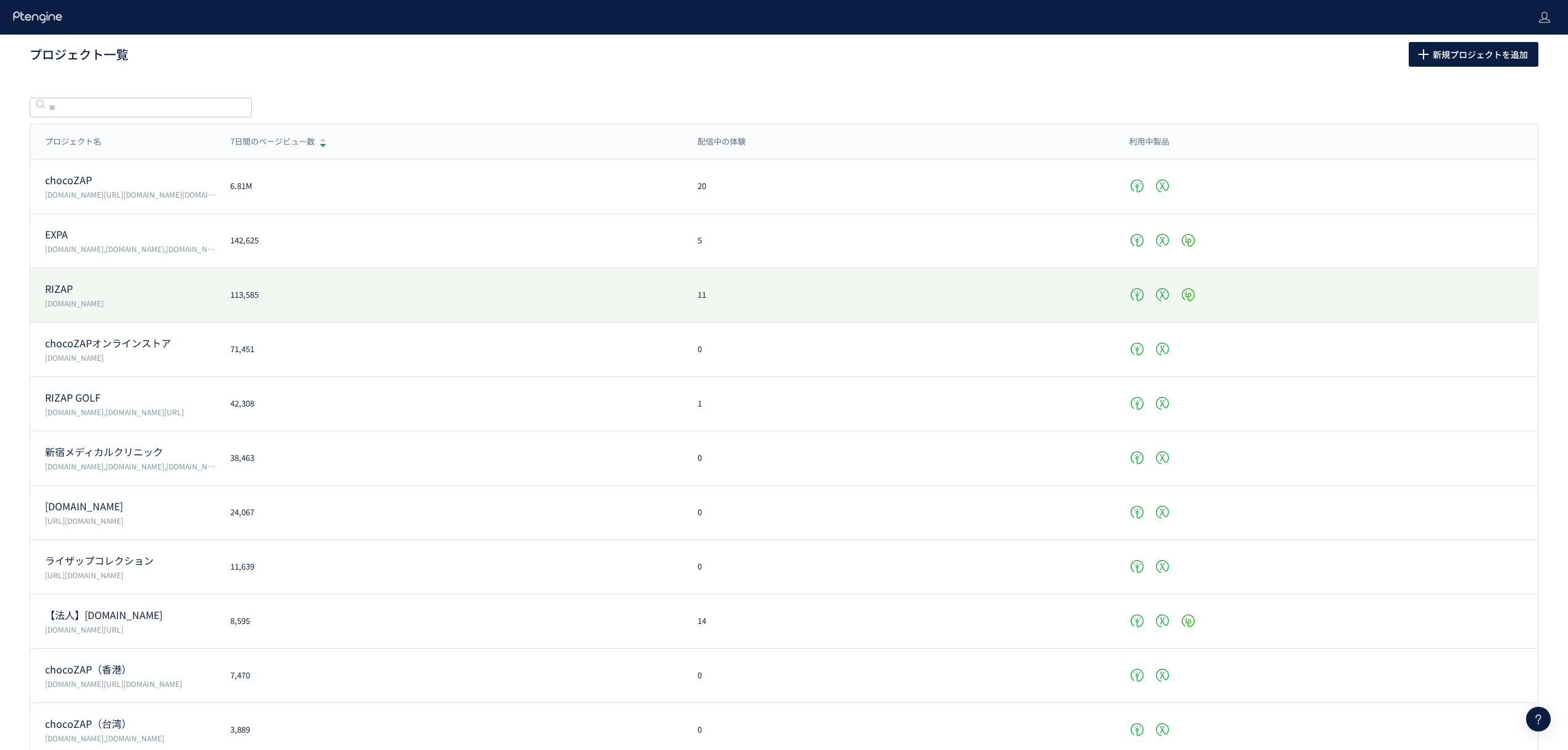
click at [108, 323] on div "RIZAP www.rizap.jp 113,585 11" at bounding box center [783, 350] width 1507 height 54
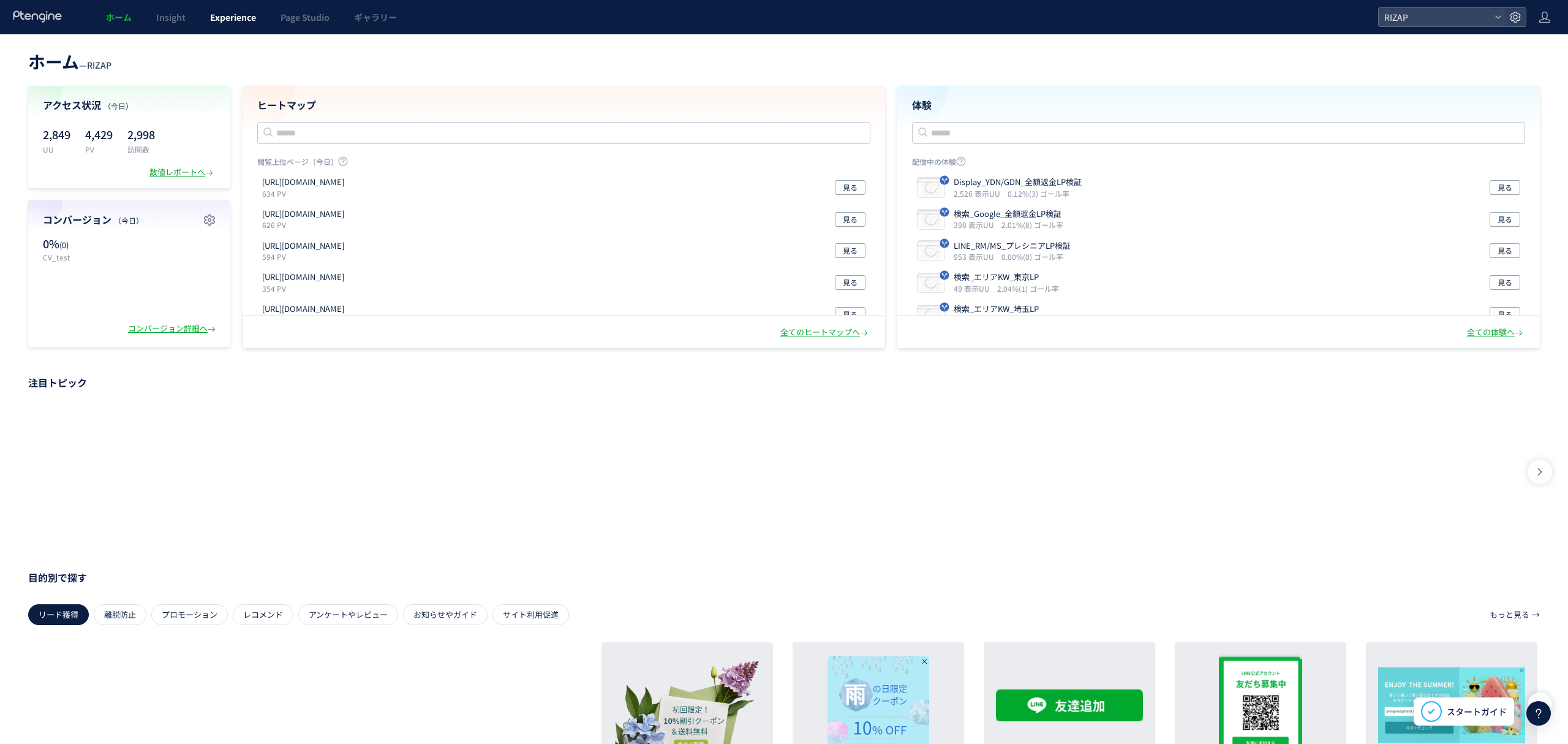
click at [234, 17] on span "Experience" at bounding box center [233, 17] width 46 height 12
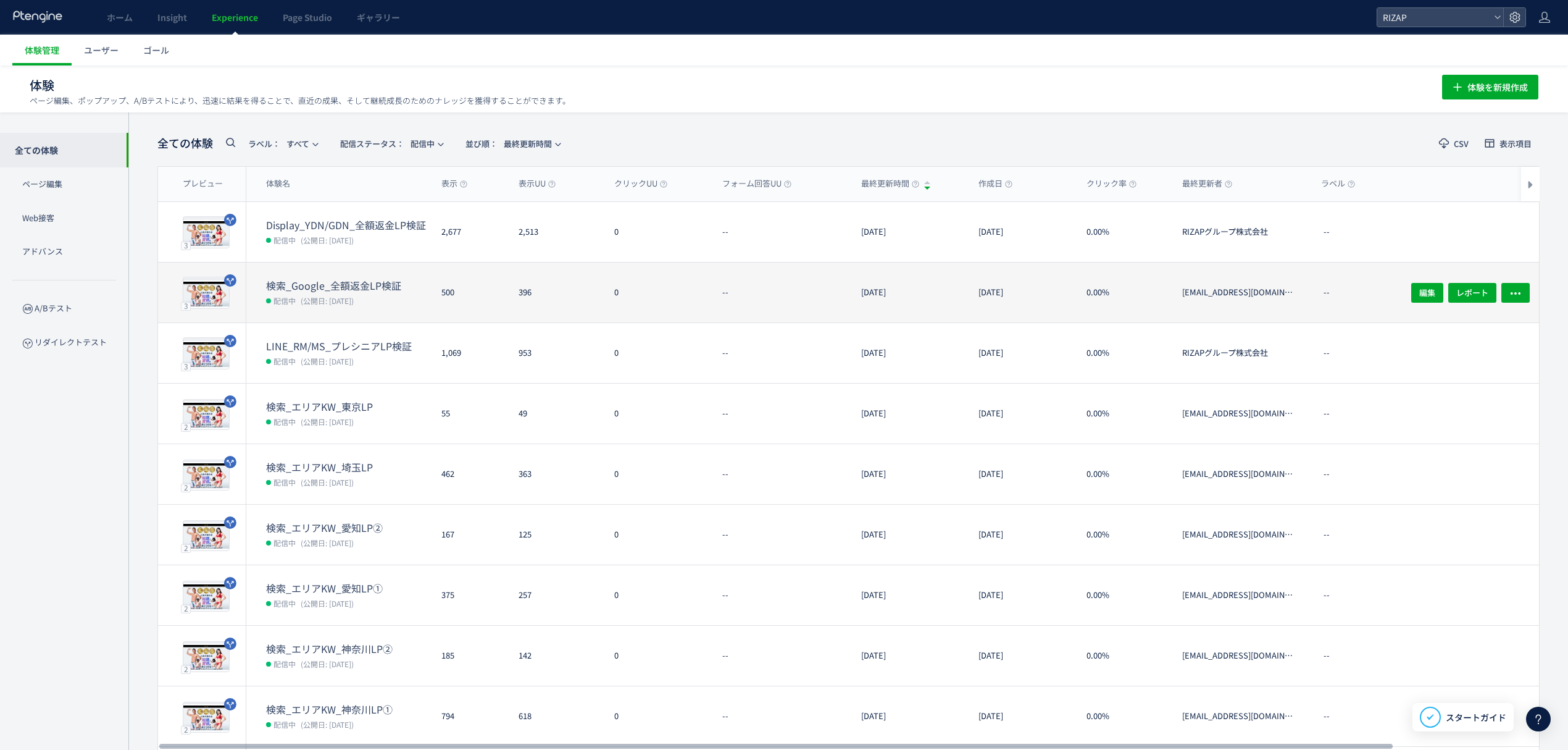
click at [317, 279] on dt "検索_Google_全額返金LP検証" at bounding box center [349, 286] width 166 height 15
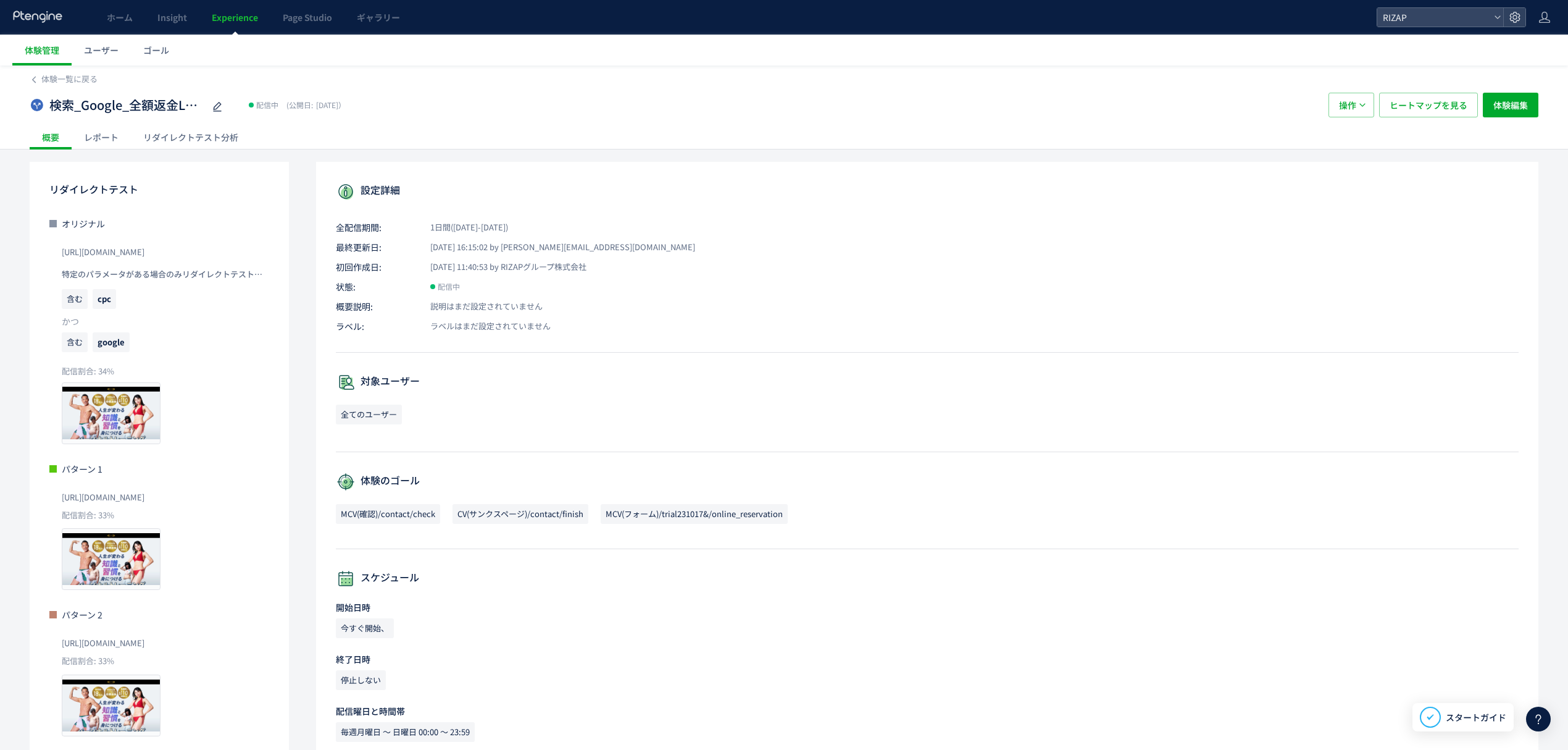
click at [108, 132] on div "レポート" at bounding box center [101, 137] width 59 height 25
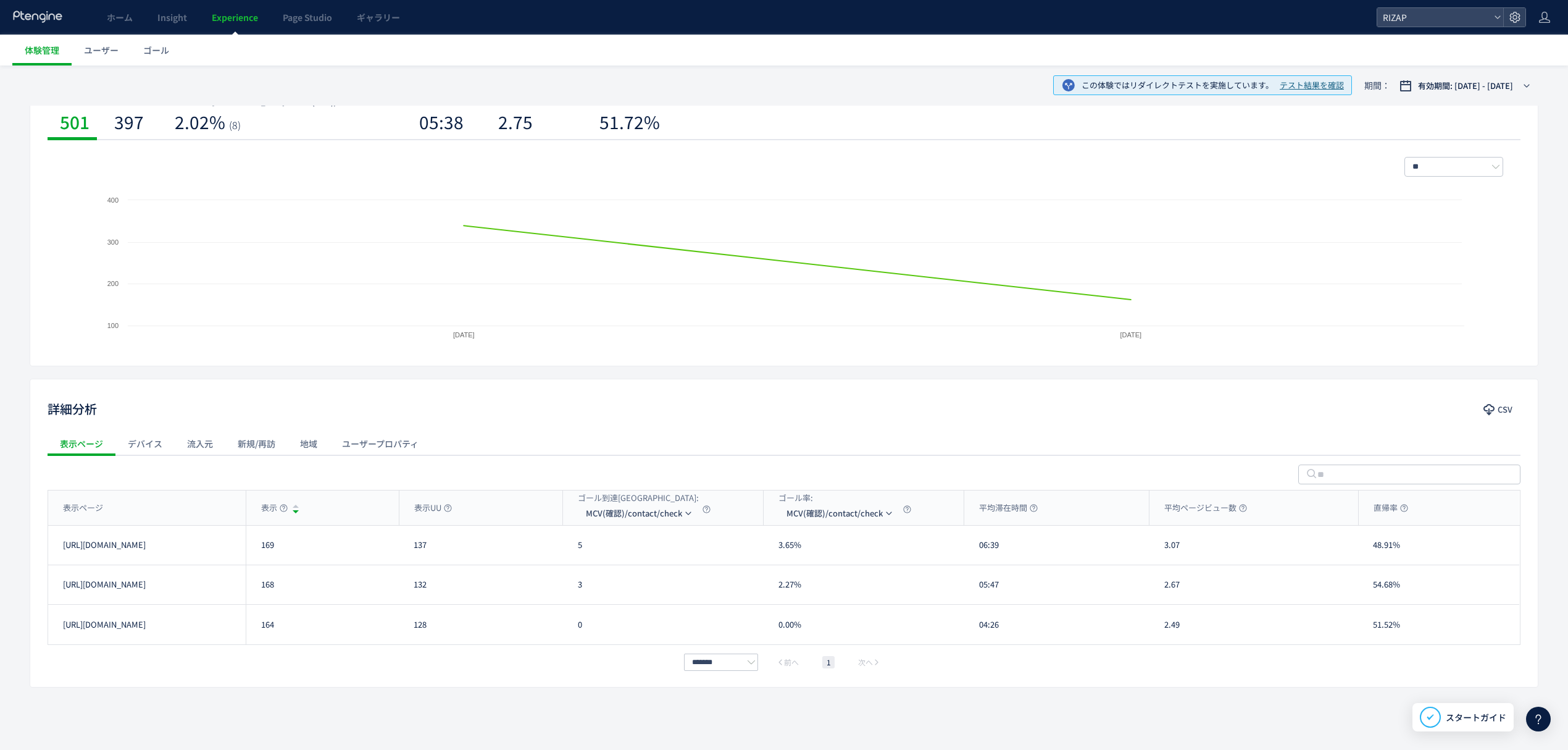
scroll to position [159, 0]
click at [628, 583] on li "CV(サンクスページ)/contact/finish" at bounding box center [640, 594] width 124 height 22
click at [173, 506] on div "表示ページ" at bounding box center [147, 507] width 197 height 35
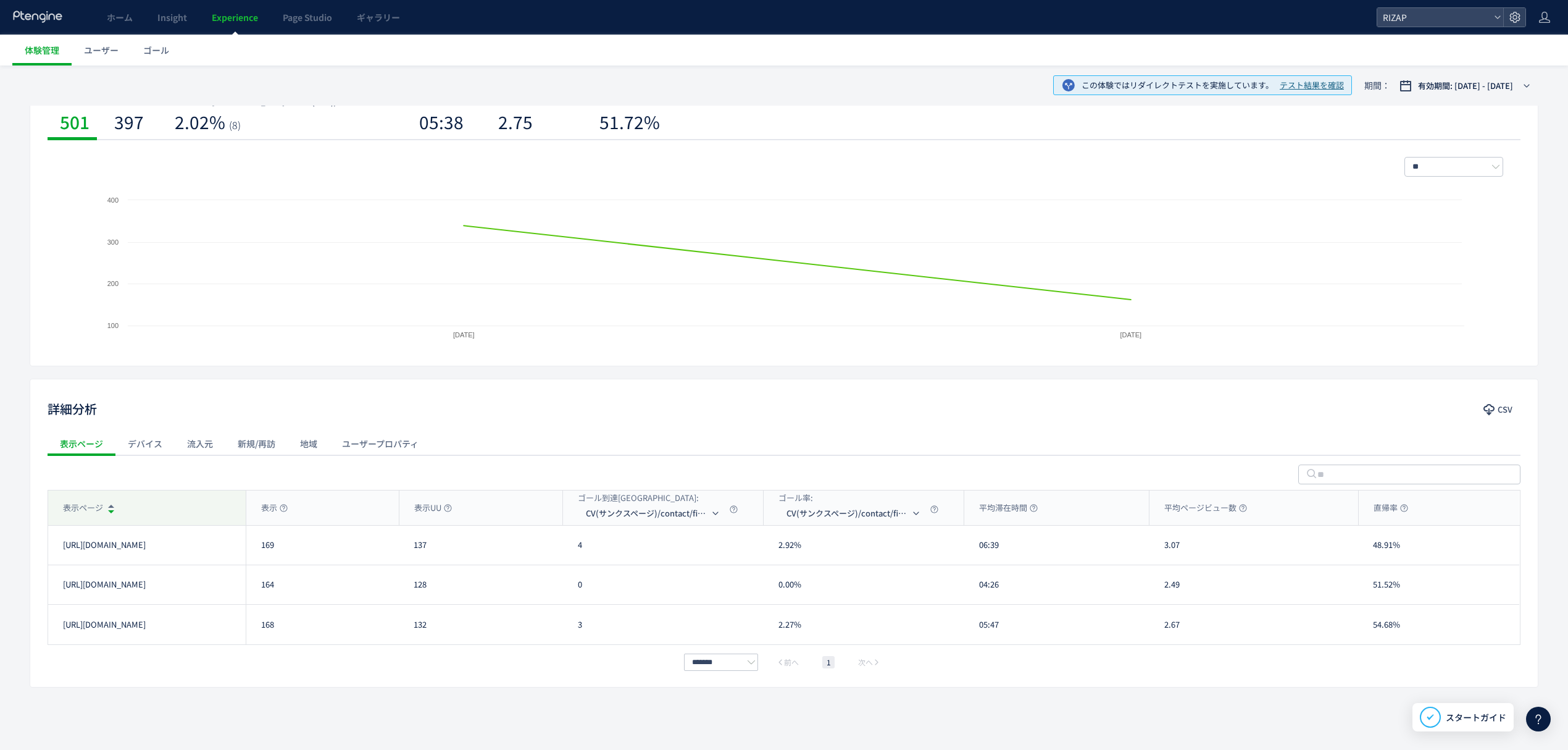
click at [163, 498] on div "表示ページ" at bounding box center [147, 507] width 197 height 35
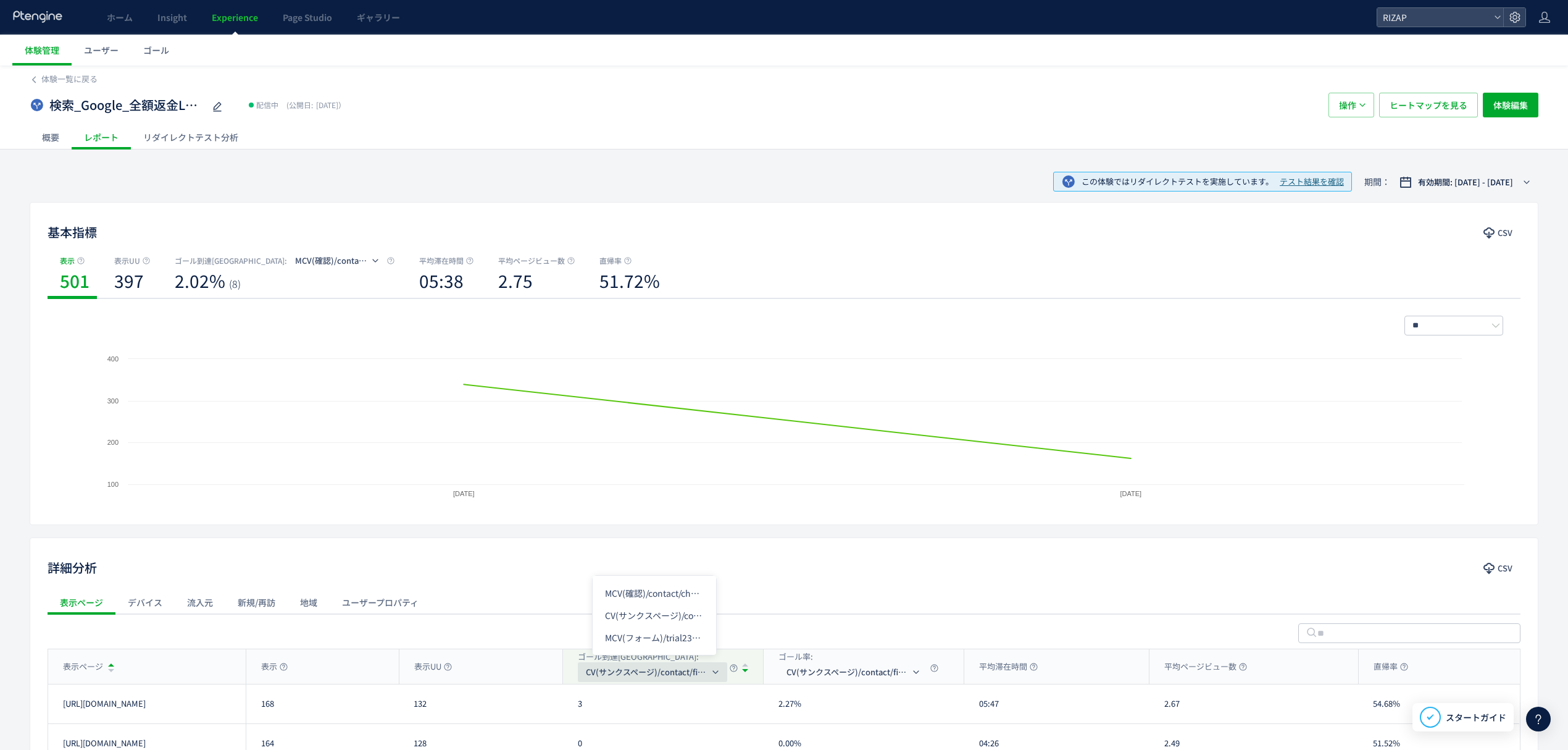
click at [643, 665] on span "CV(サンクスページ)/contact/finish" at bounding box center [647, 672] width 124 height 19
click at [1561, 578] on div "この体験ではリダイレクトテストを実施しています。 テスト結果を確認 期間： 有効期間: 2025/08/26 - 今日 基本指標 CSV 表示 501 表示U…" at bounding box center [784, 535] width 1568 height 746
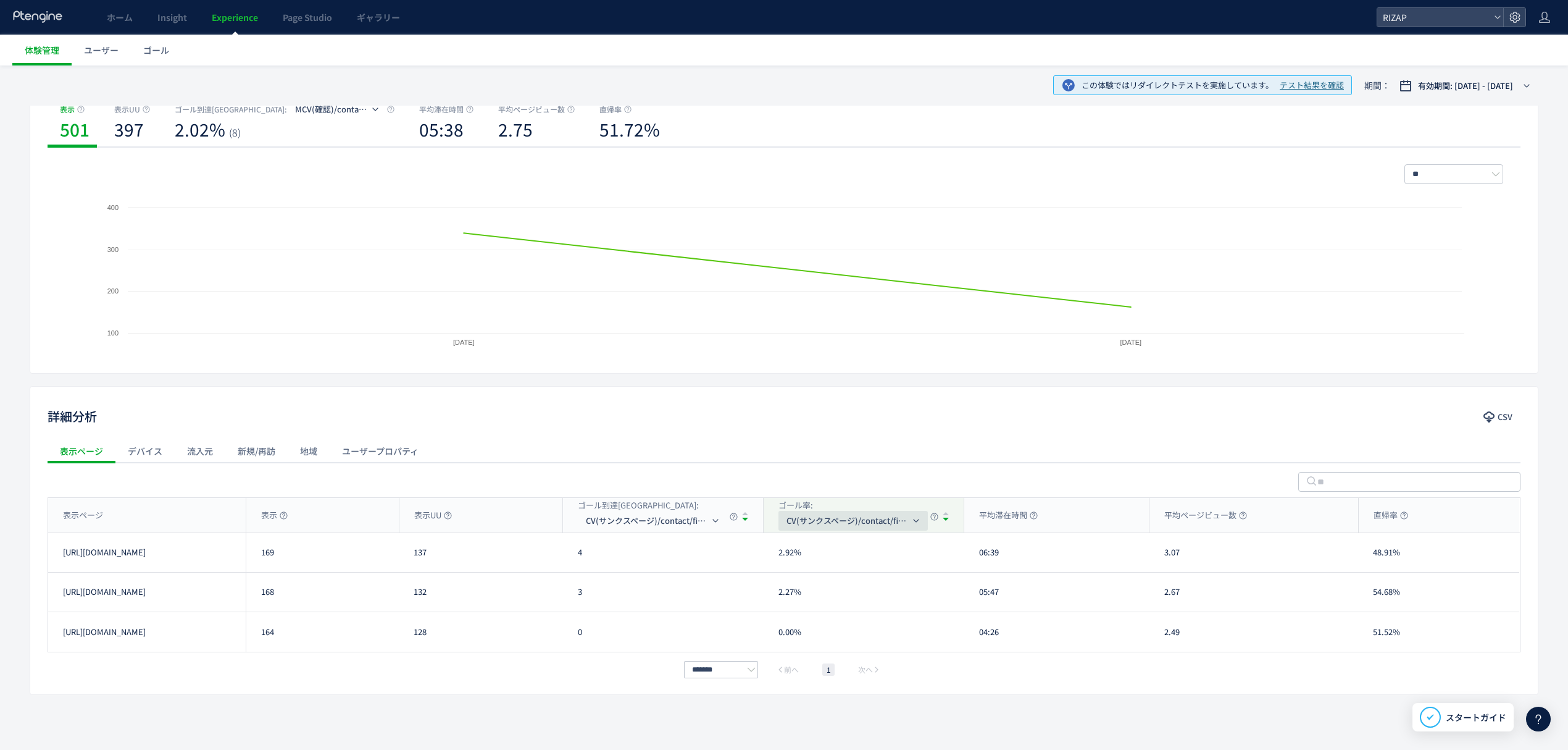
scroll to position [159, 0]
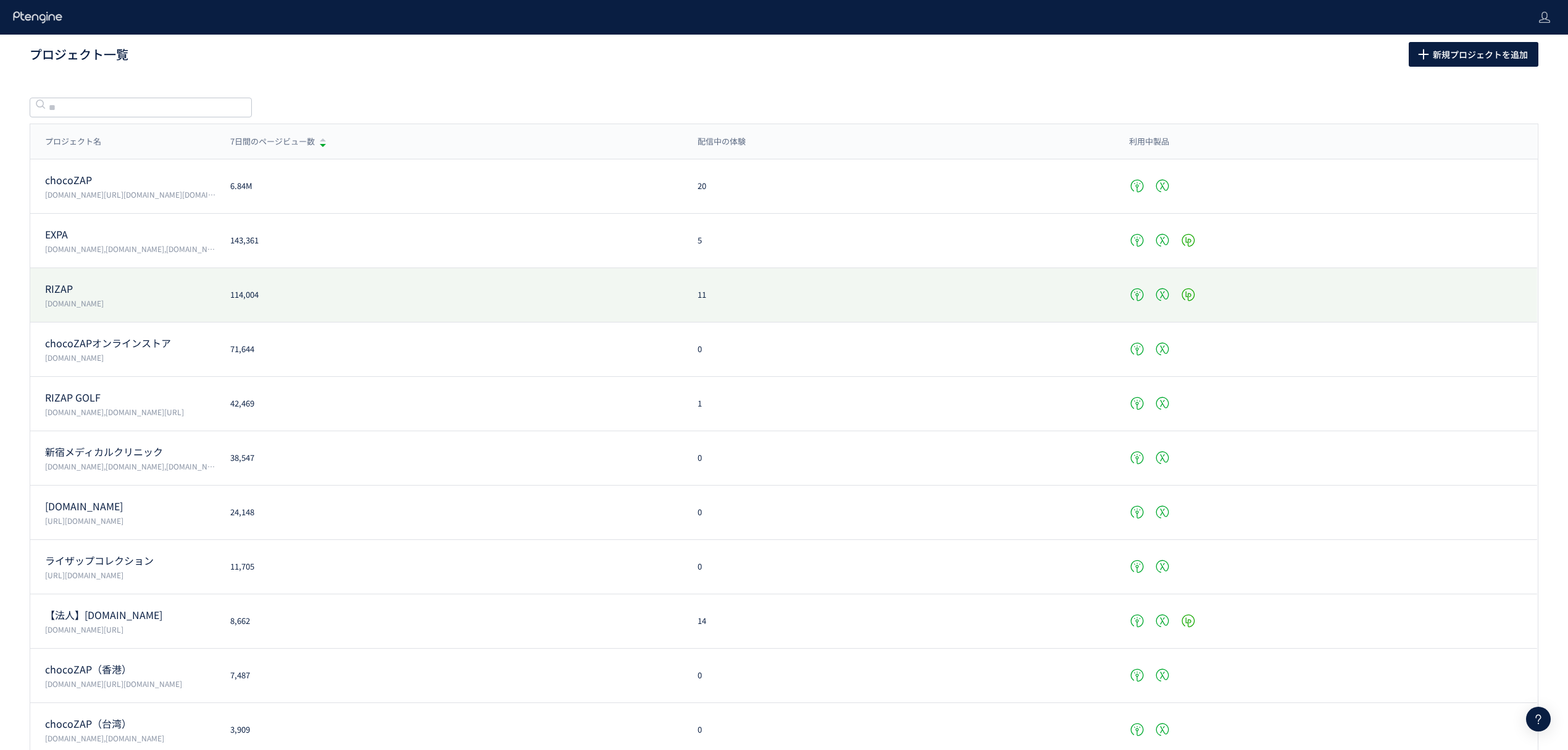
click at [68, 290] on p "RIZAP" at bounding box center [130, 289] width 171 height 15
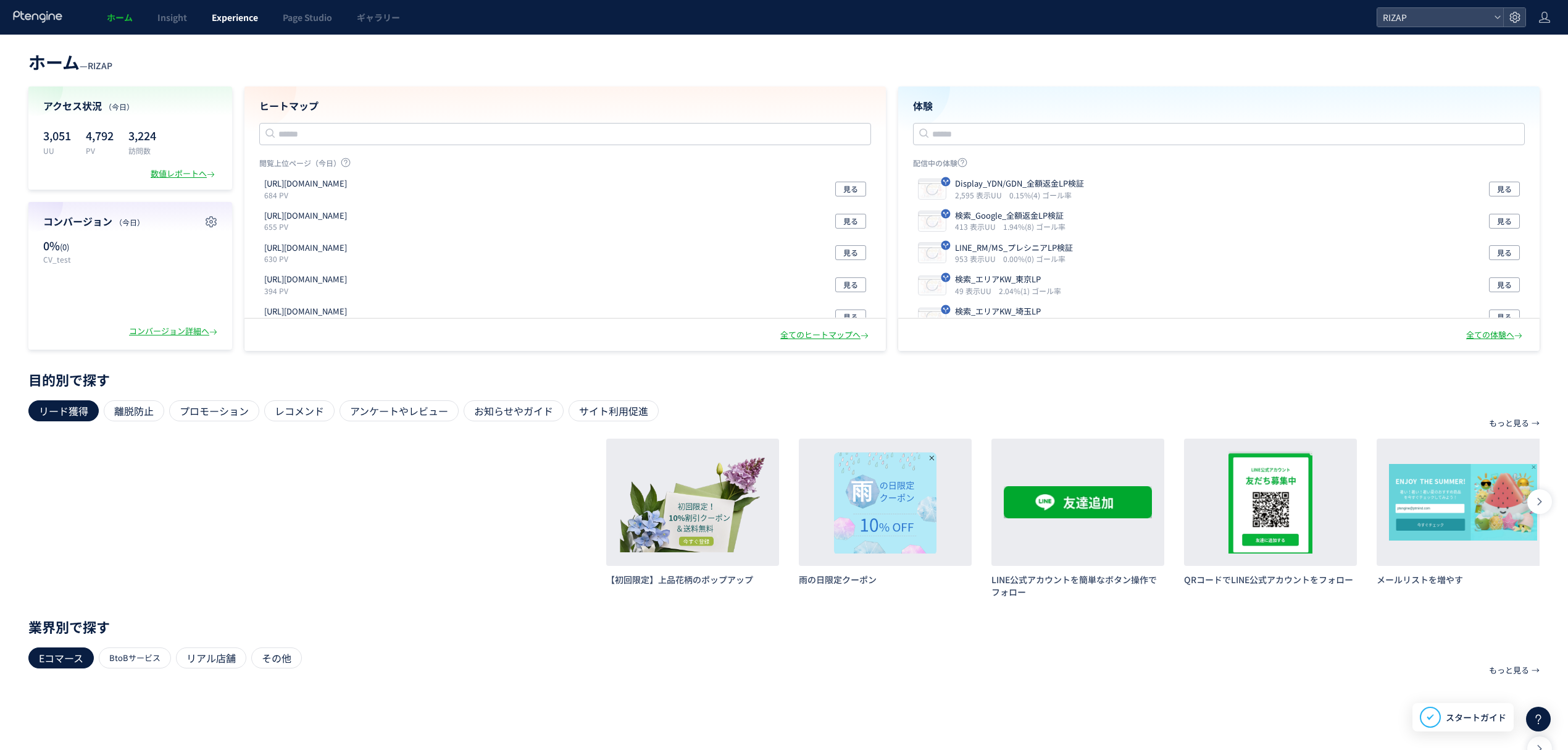
click at [240, 19] on span "Experience" at bounding box center [235, 17] width 46 height 12
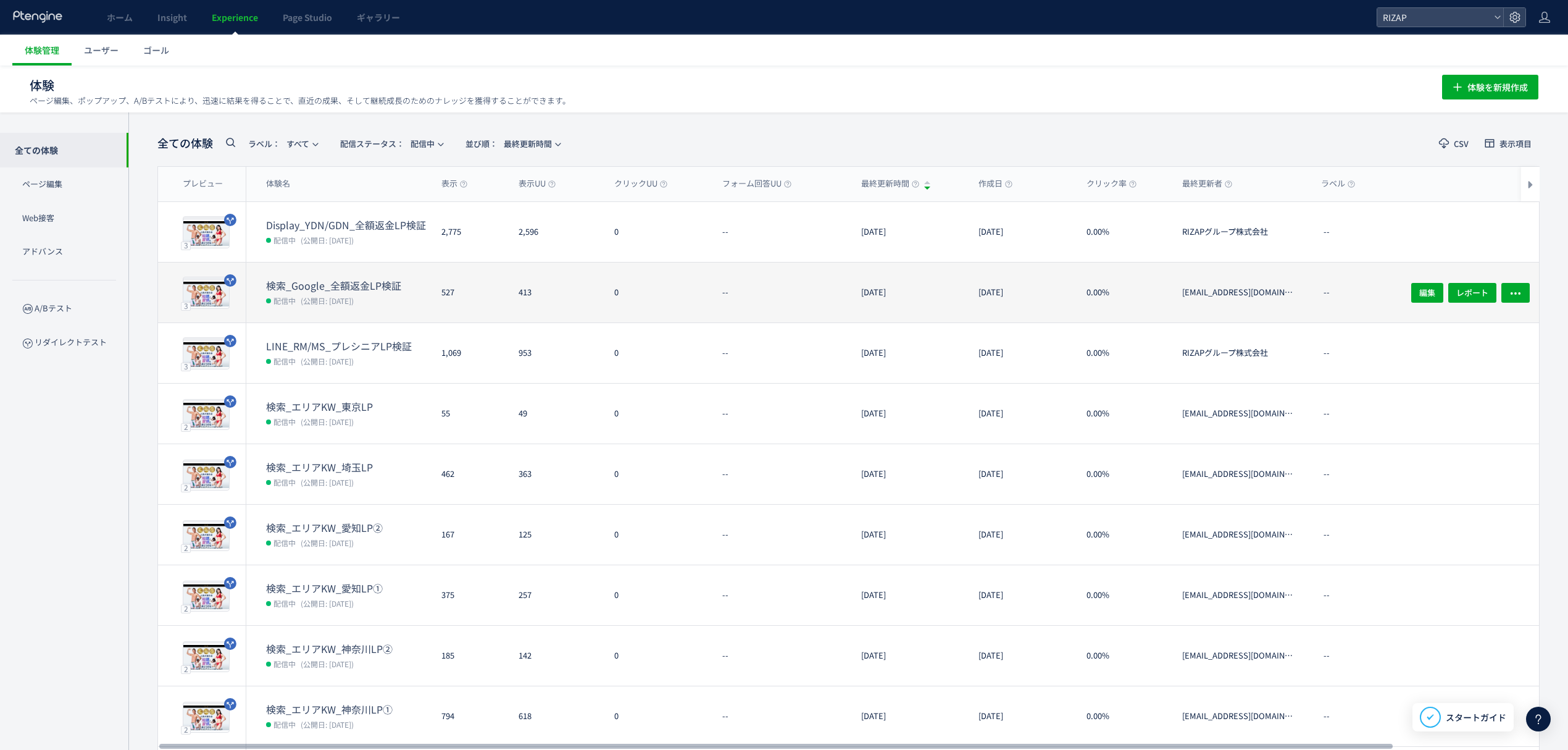
click at [314, 286] on dt "検索_Google_全額返金LP検証" at bounding box center [349, 286] width 166 height 15
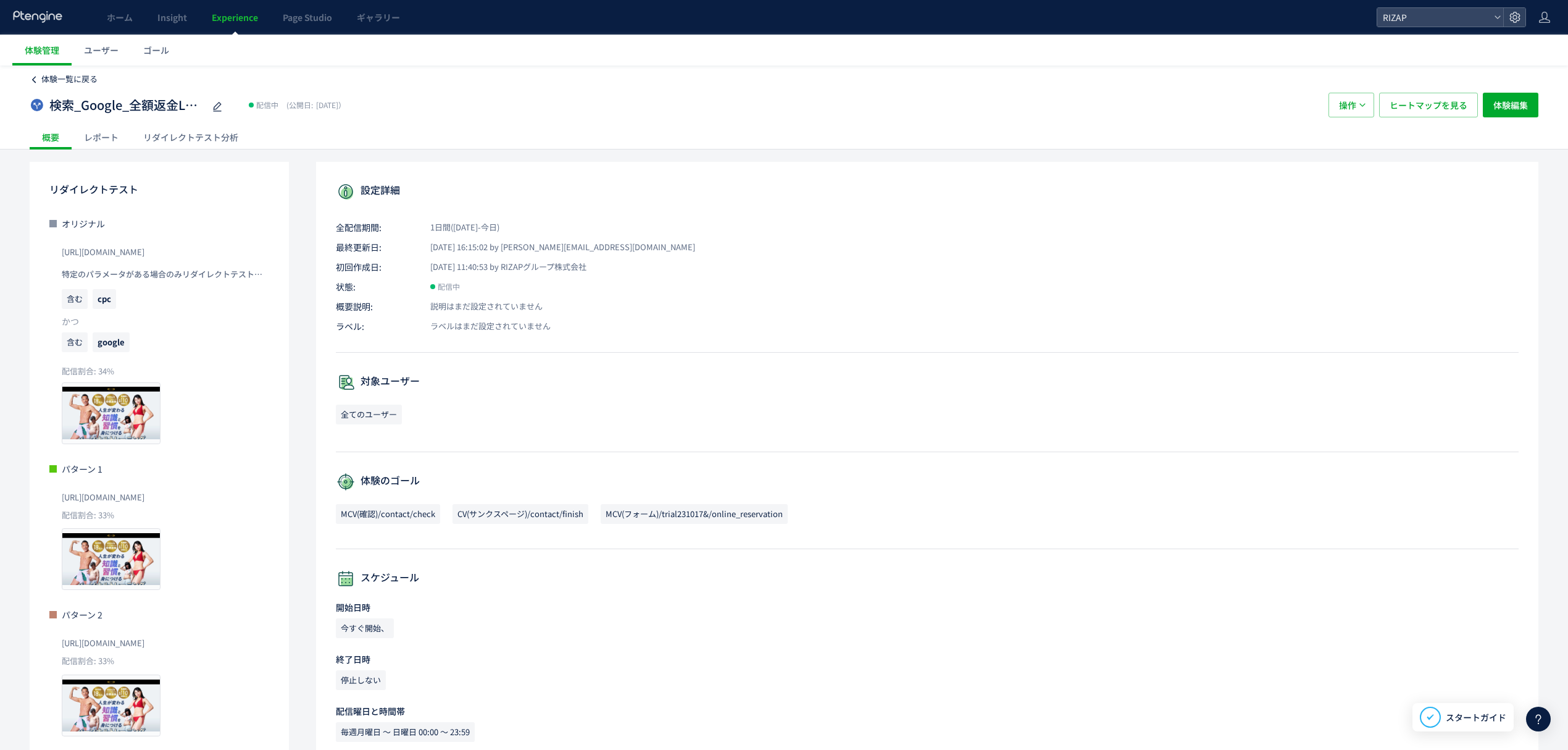
click at [73, 79] on span "体験一覧に戻る" at bounding box center [69, 78] width 56 height 12
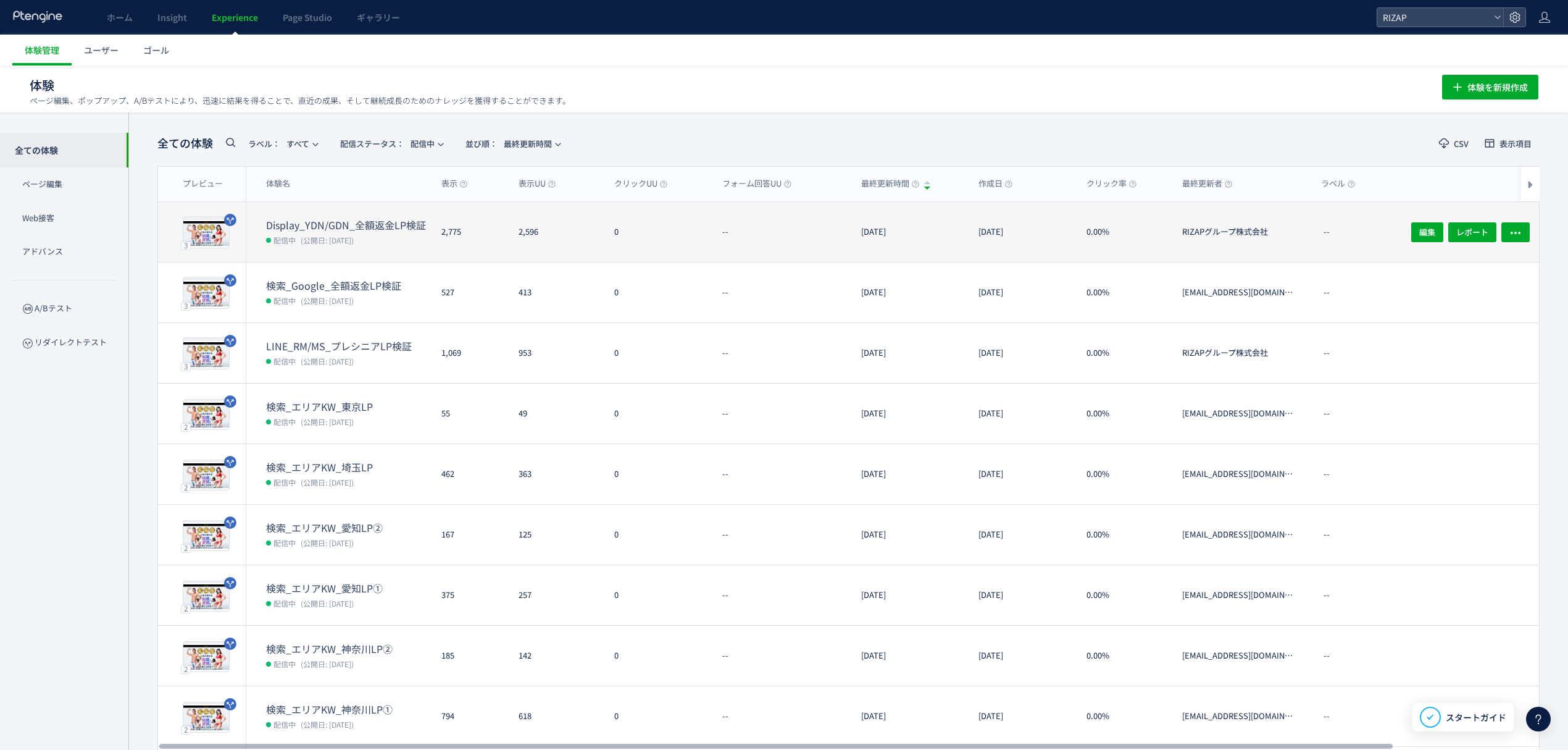
click at [302, 214] on div "Display_YDN/GDN_全額返金LP検証 配信中 (公開日: 2025/08/26)" at bounding box center [339, 232] width 185 height 60
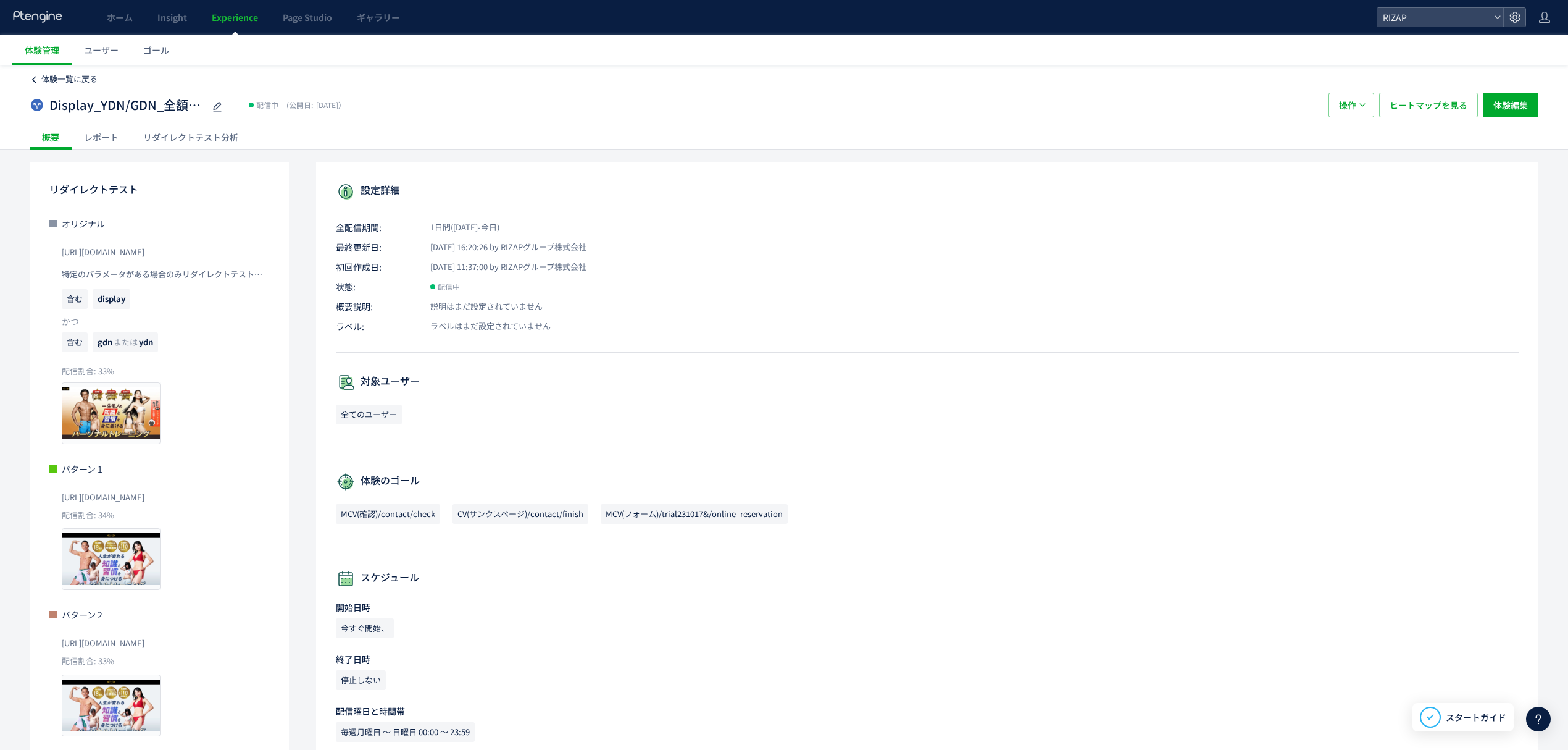
click at [90, 74] on span "体験一覧に戻る" at bounding box center [69, 78] width 56 height 12
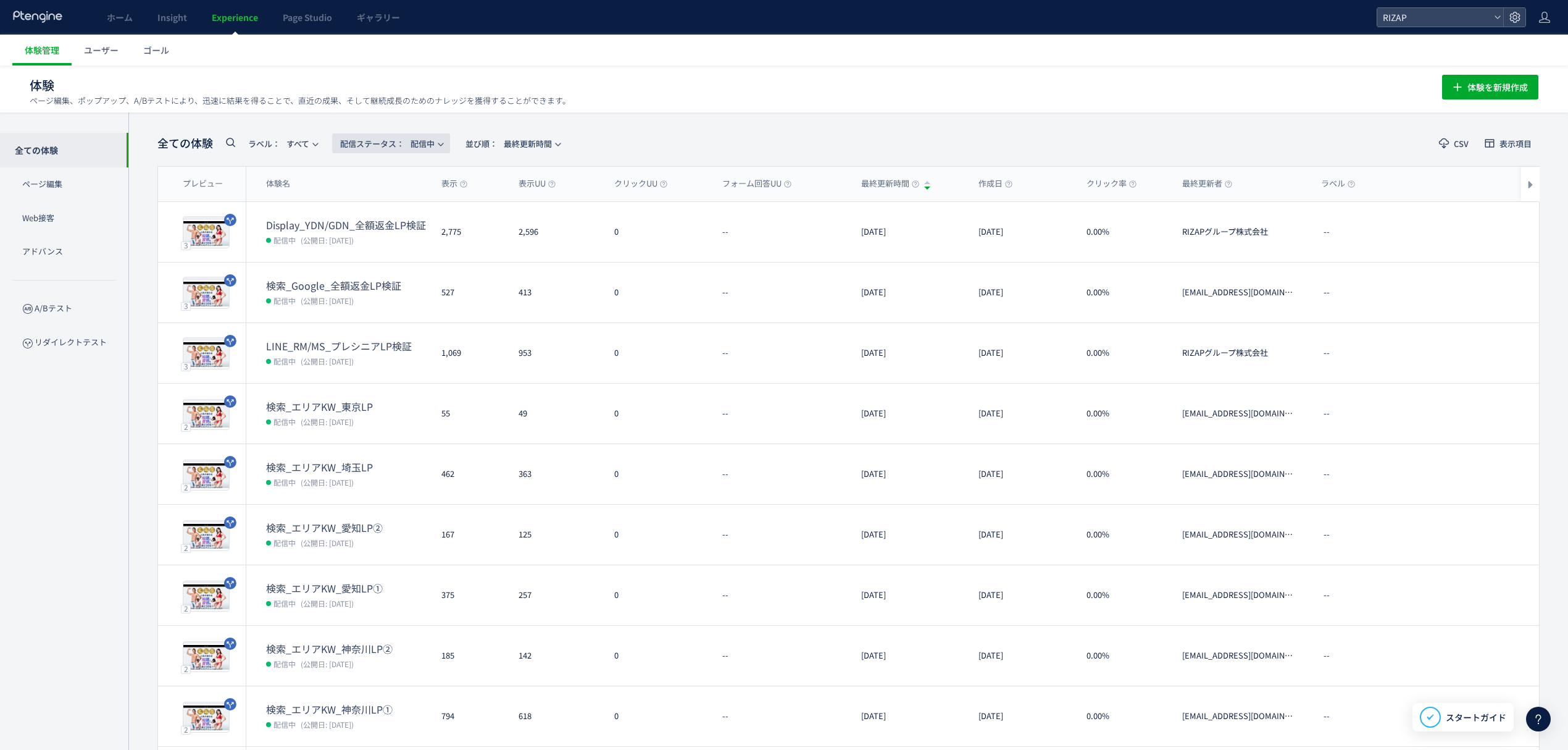
click at [430, 136] on span "配信ステータス​： 配信中" at bounding box center [387, 143] width 95 height 20
click at [406, 268] on li "下書き" at bounding box center [395, 267] width 51 height 22
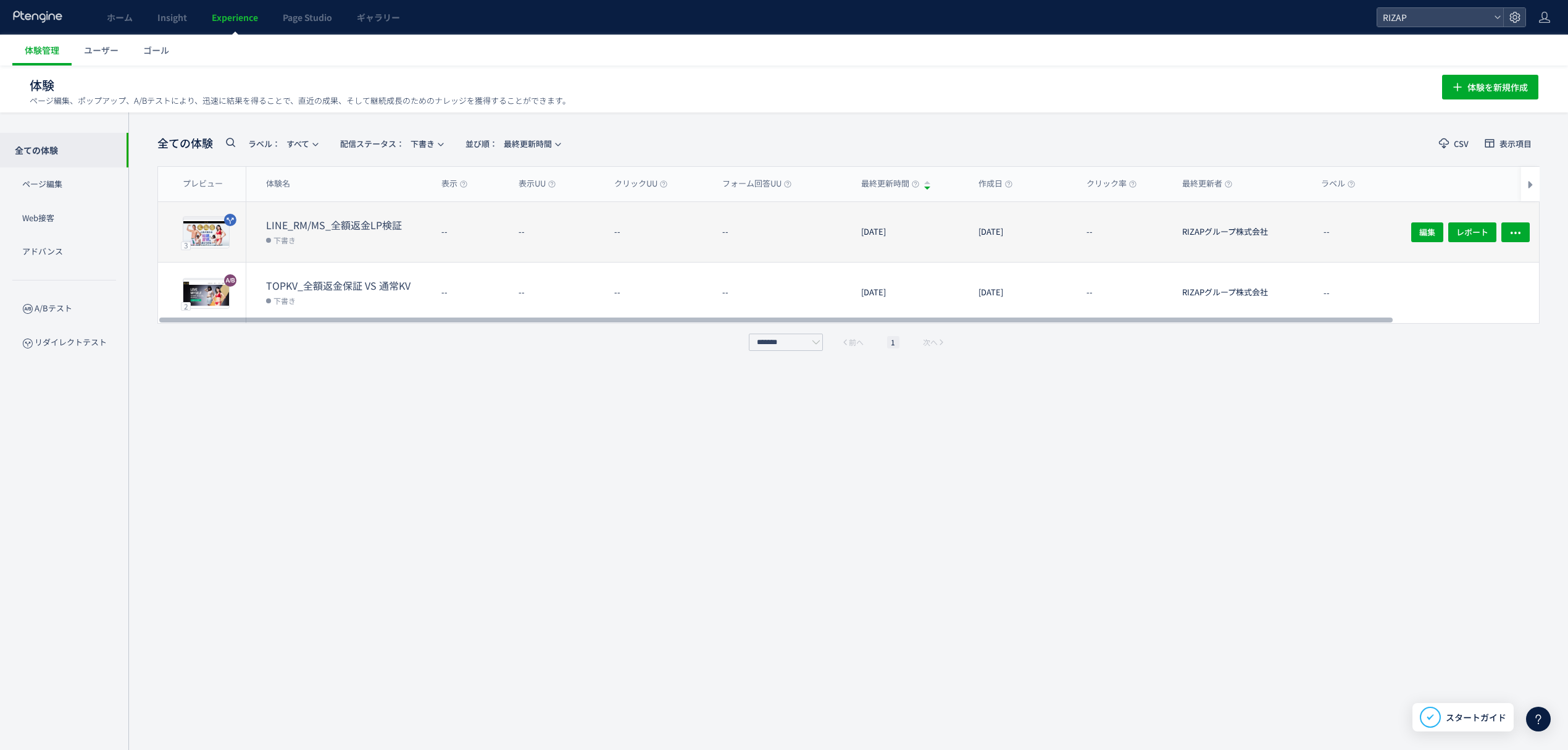
click at [372, 218] on dt "LINE_RM/MS_全額返金LP検証" at bounding box center [349, 225] width 166 height 15
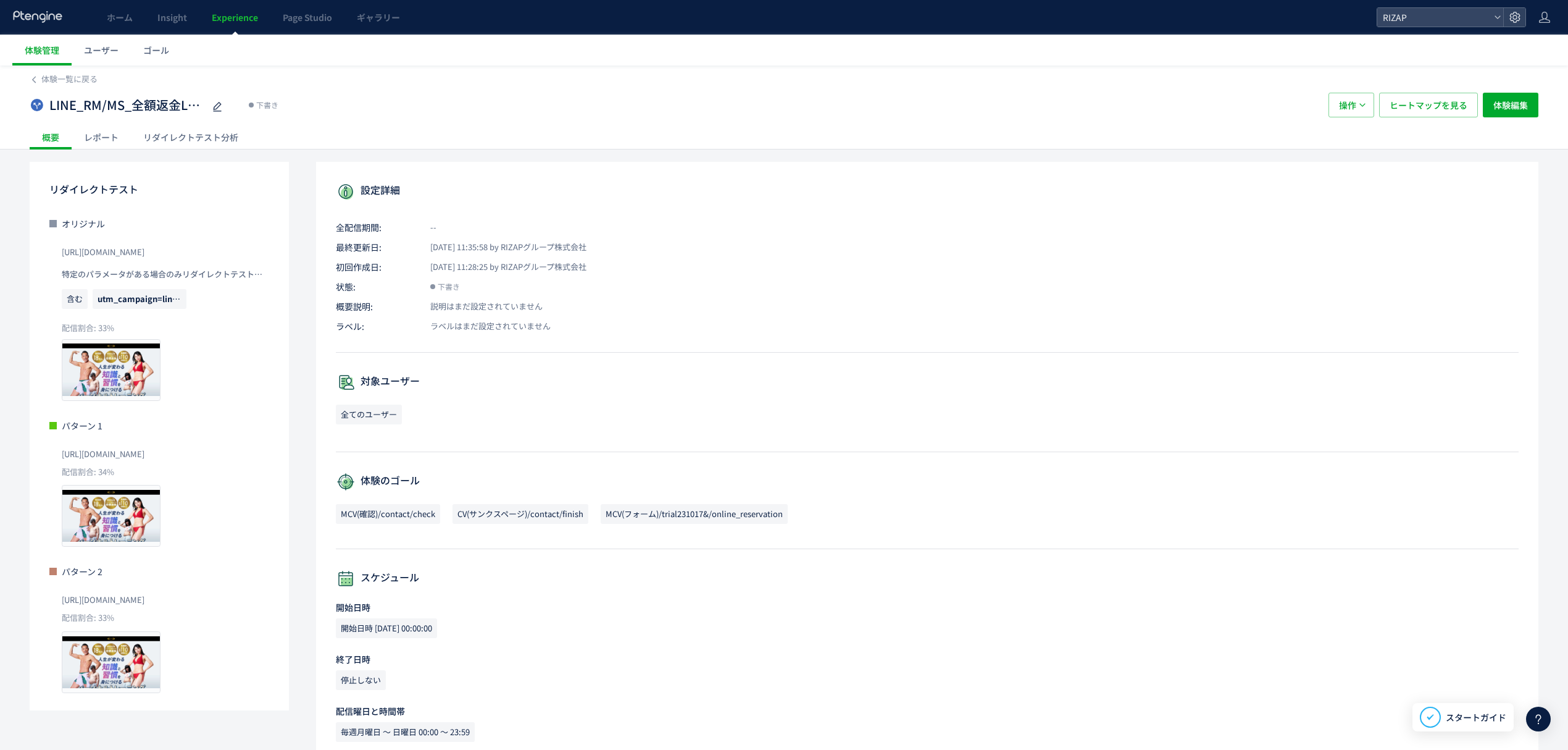
click at [114, 139] on div "レポート" at bounding box center [101, 137] width 59 height 25
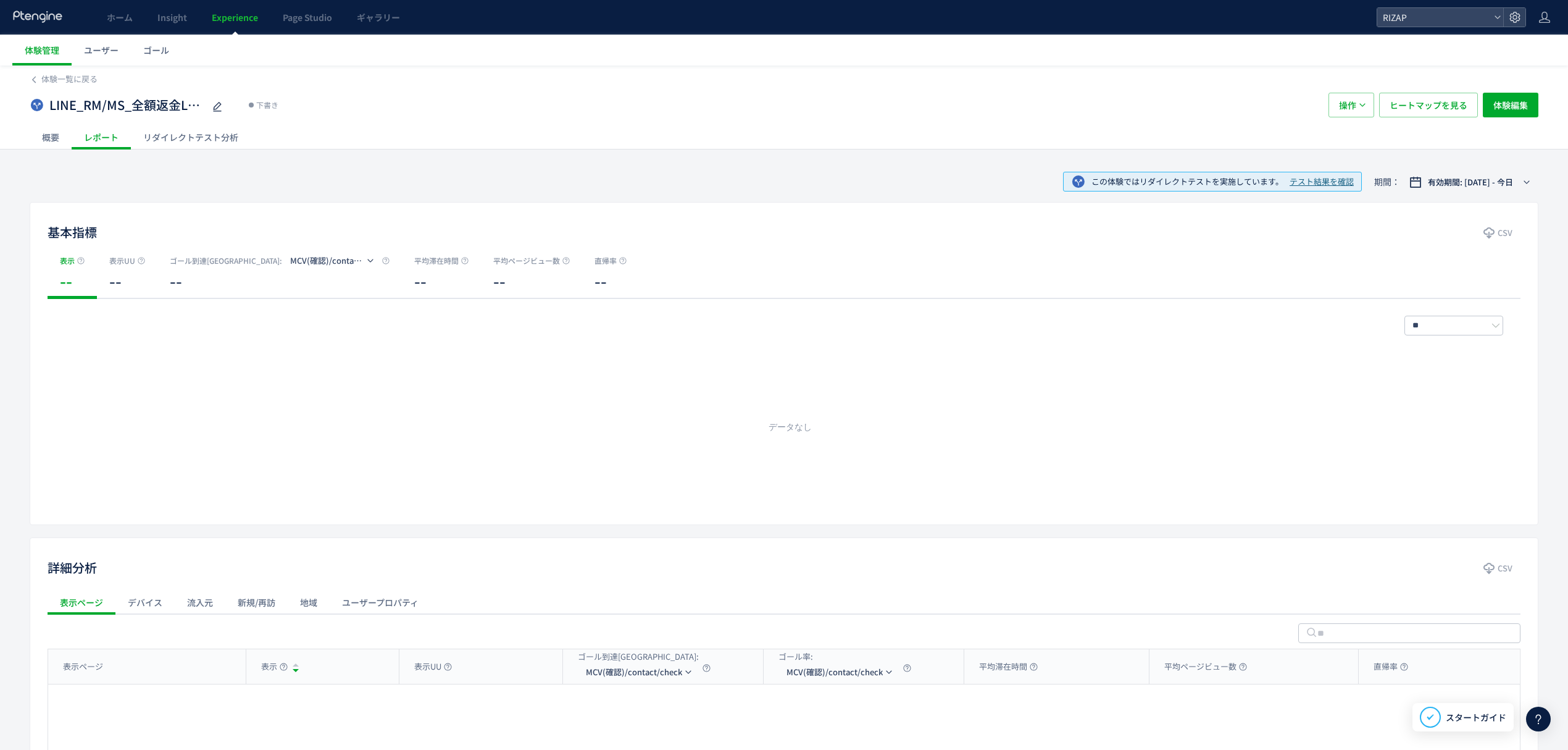
click at [66, 126] on div "概要" at bounding box center [51, 137] width 42 height 25
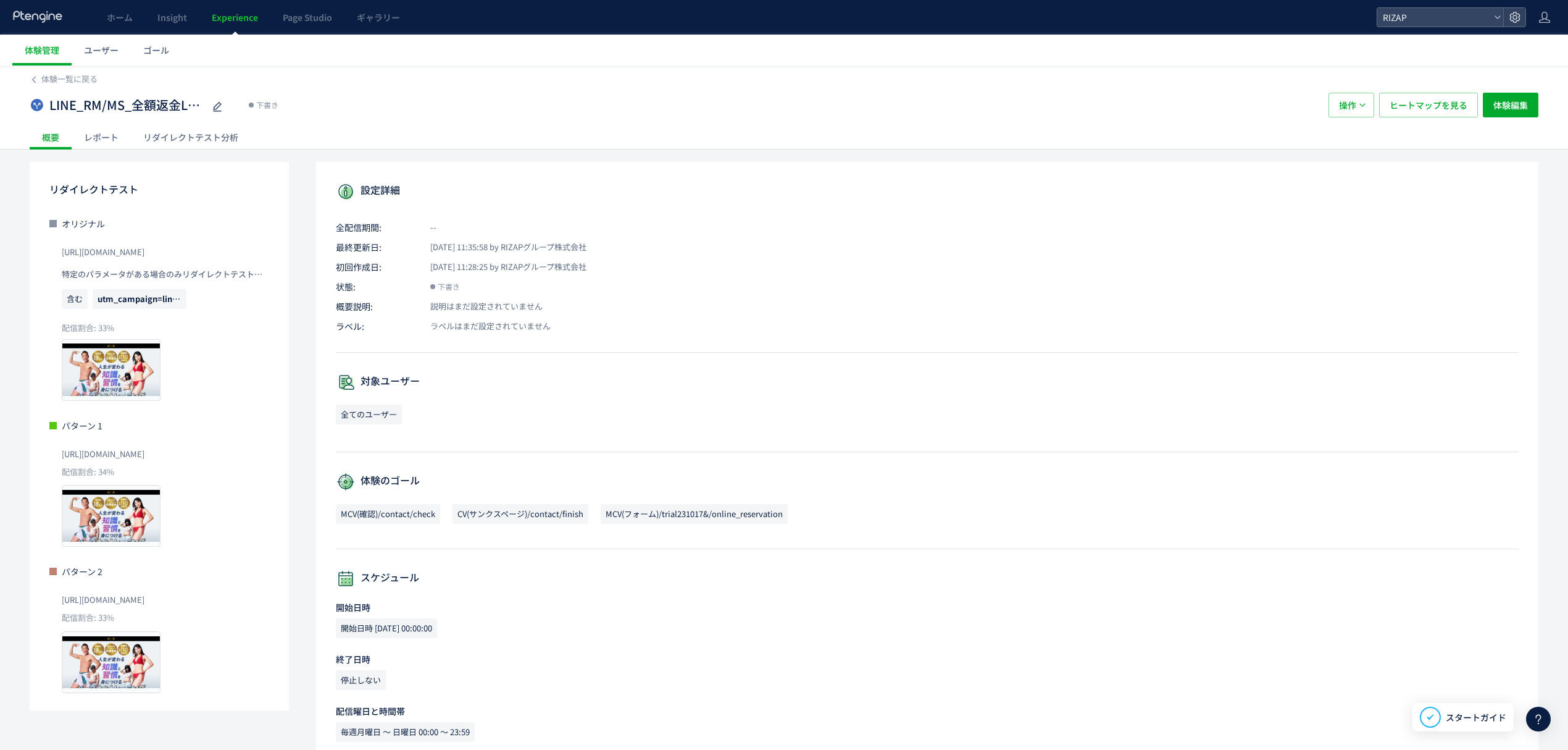
click at [1355, 91] on div "LINE_RM/MS_全額返金LP検証 下書き 操作 ヒートマップを見る 体験編集" at bounding box center [784, 104] width 1509 height 40
drag, startPoint x: 1355, startPoint y: 111, endPoint x: 1356, endPoint y: 136, distance: 25.0
click at [1355, 112] on button "操作" at bounding box center [1351, 105] width 45 height 25
click at [1346, 176] on li "配信予約する" at bounding box center [1350, 187] width 77 height 22
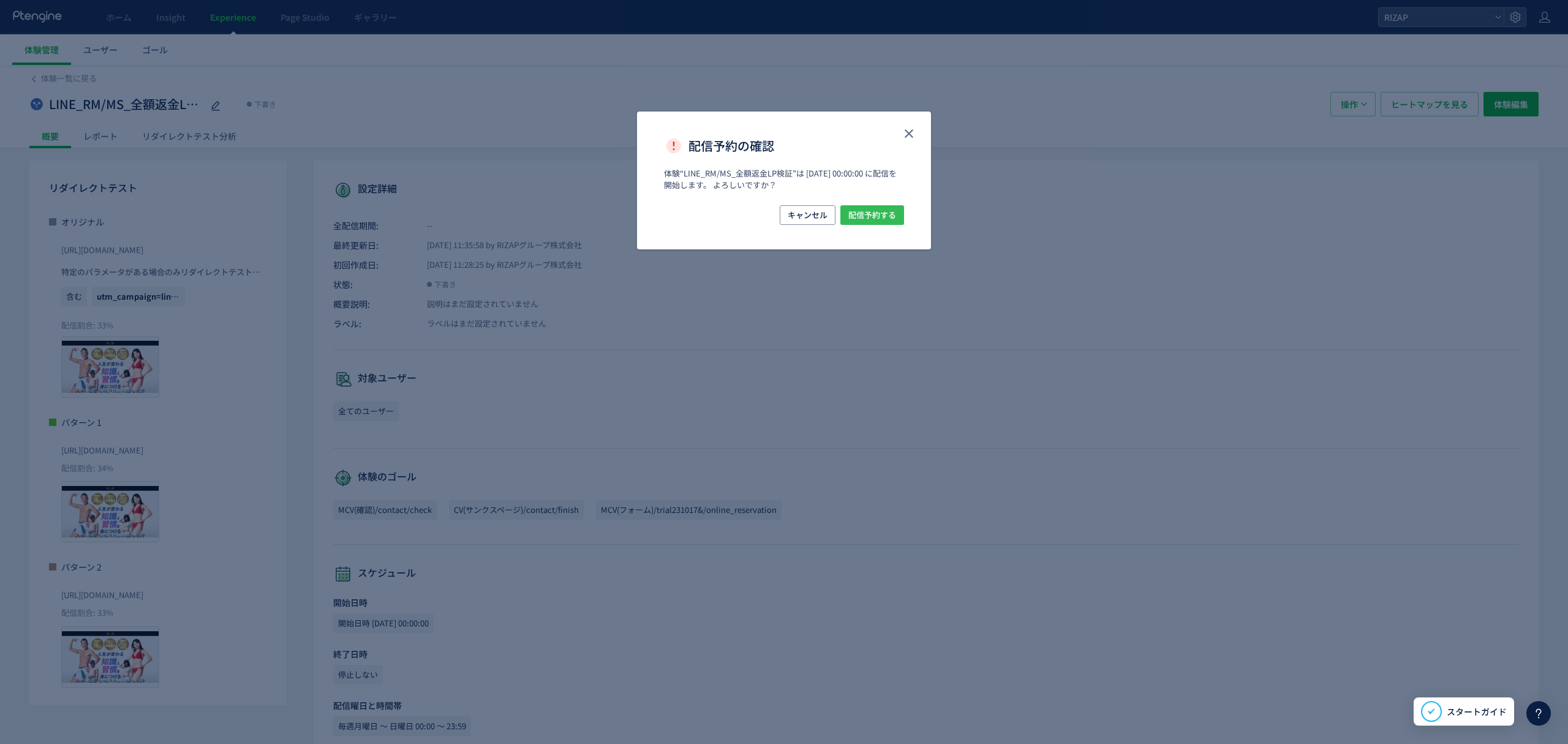
click at [877, 213] on span "配信予約する" at bounding box center [872, 215] width 48 height 19
